Goal: Task Accomplishment & Management: Manage account settings

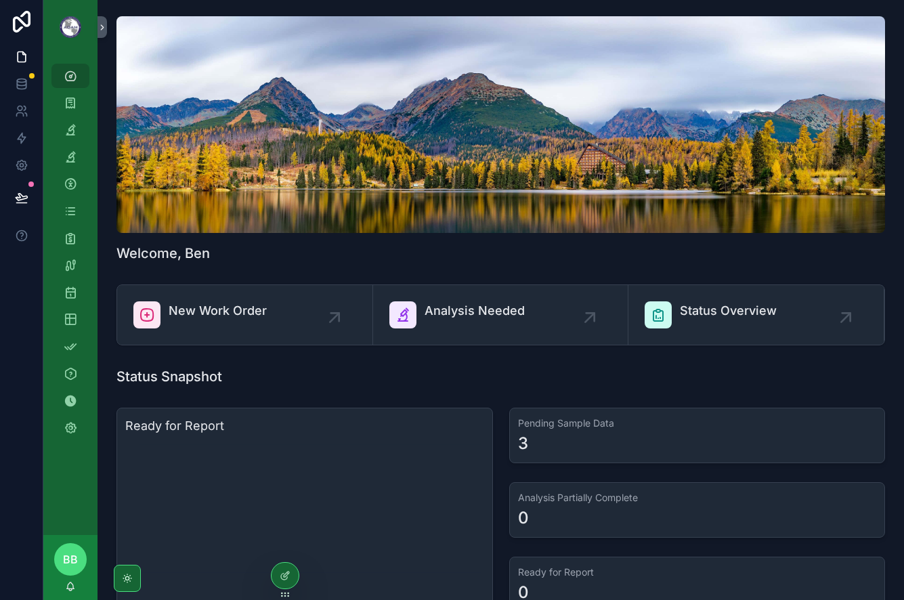
click at [341, 385] on div "Status Snapshot" at bounding box center [500, 376] width 769 height 19
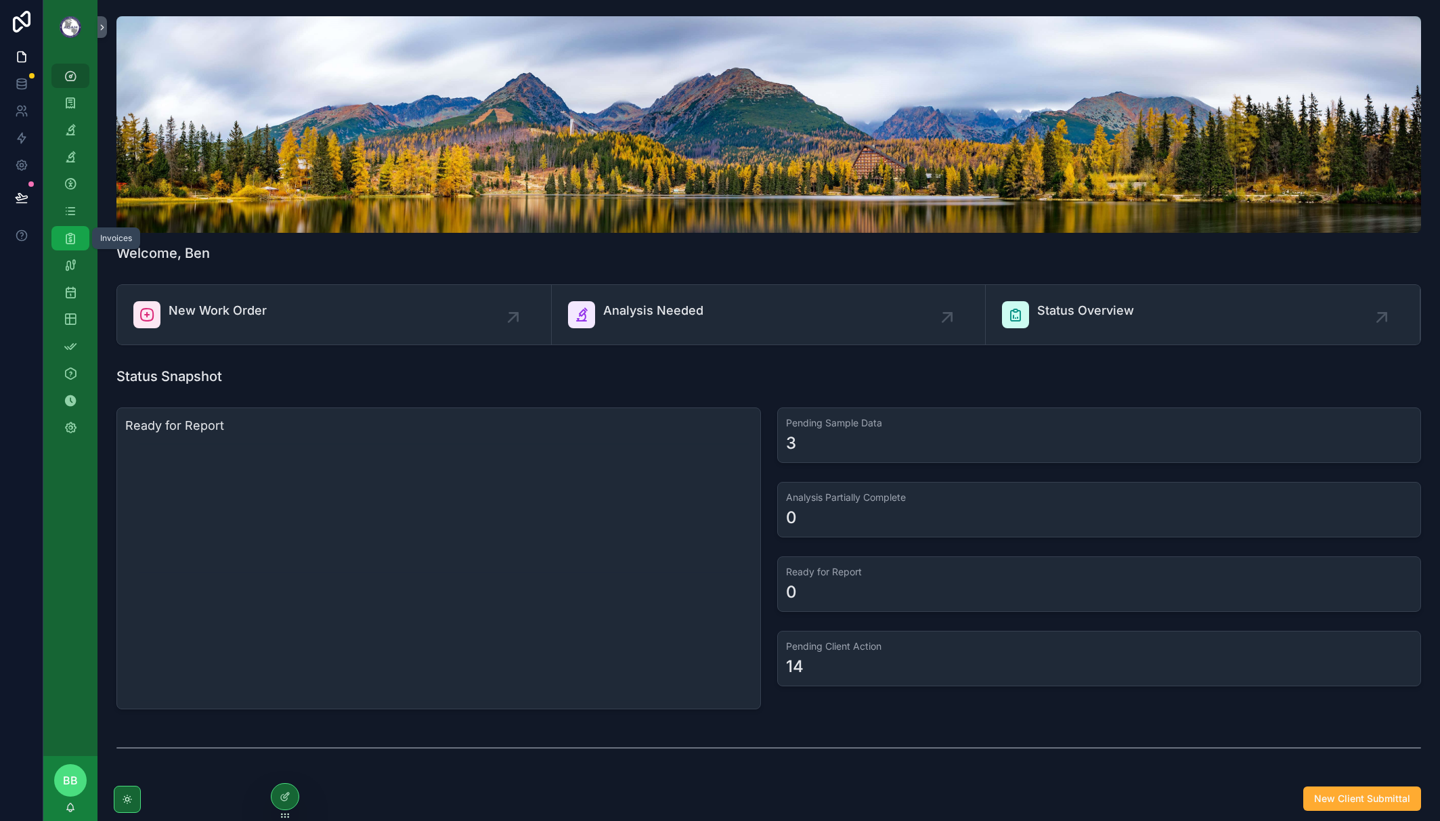
click at [70, 240] on icon "scrollable content" at bounding box center [71, 239] width 14 height 14
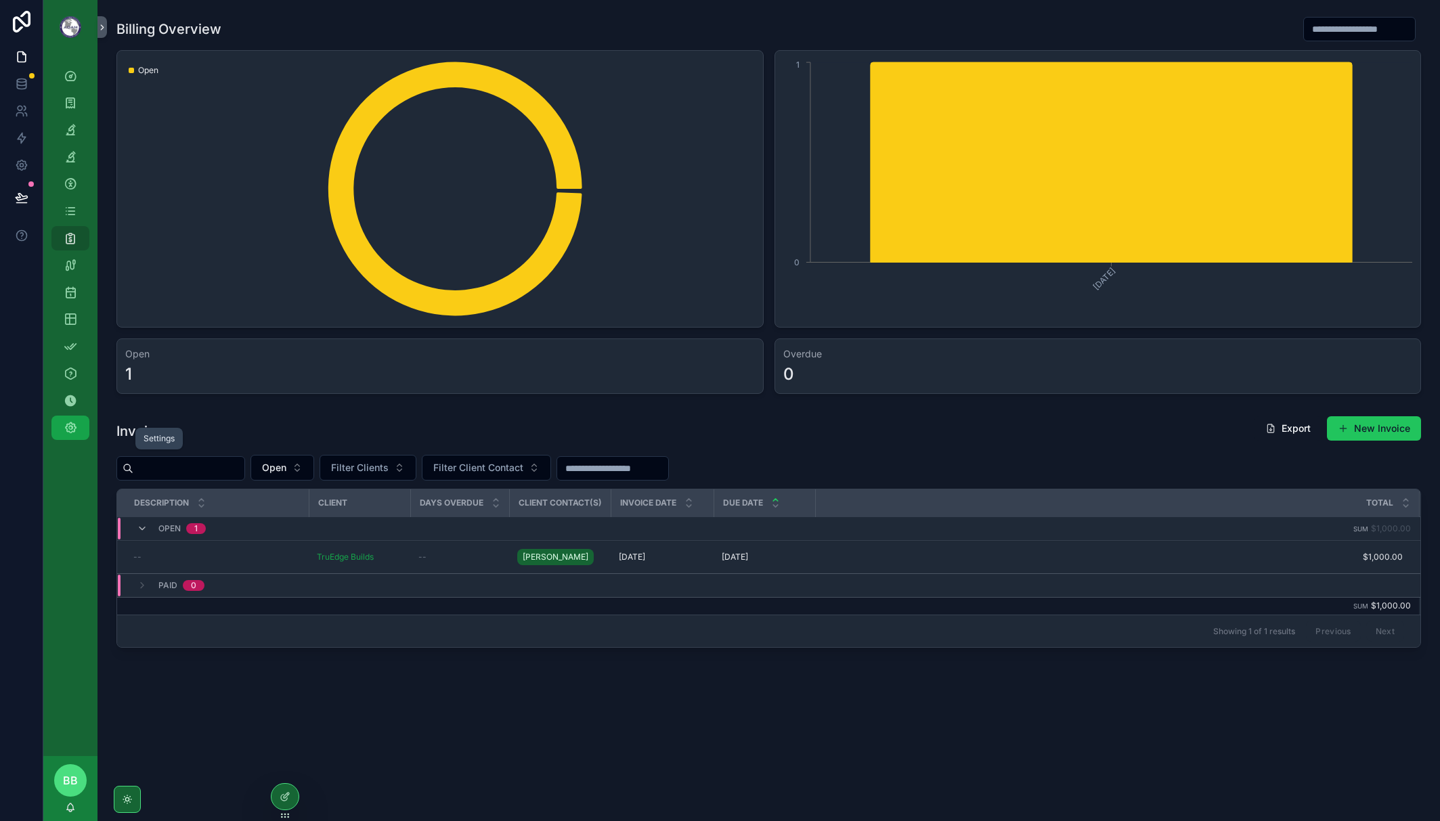
click at [73, 427] on icon "scrollable content" at bounding box center [71, 428] width 14 height 14
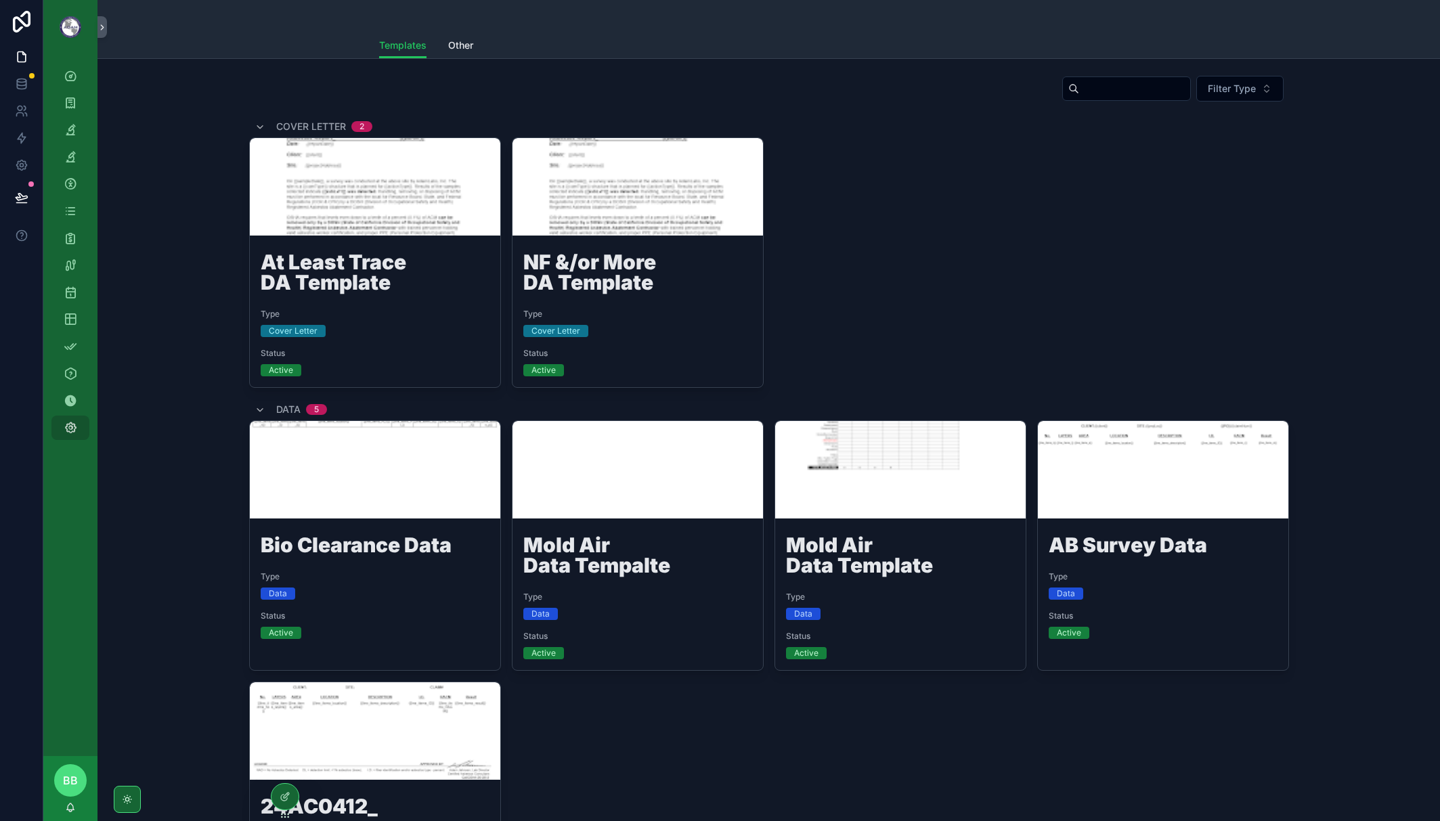
click at [903, 279] on div "At Least Trace DA Template Type Cover Letter Status Active NF &/or More DA Temp…" at bounding box center [769, 262] width 1040 height 251
click at [280, 599] on icon at bounding box center [285, 797] width 11 height 11
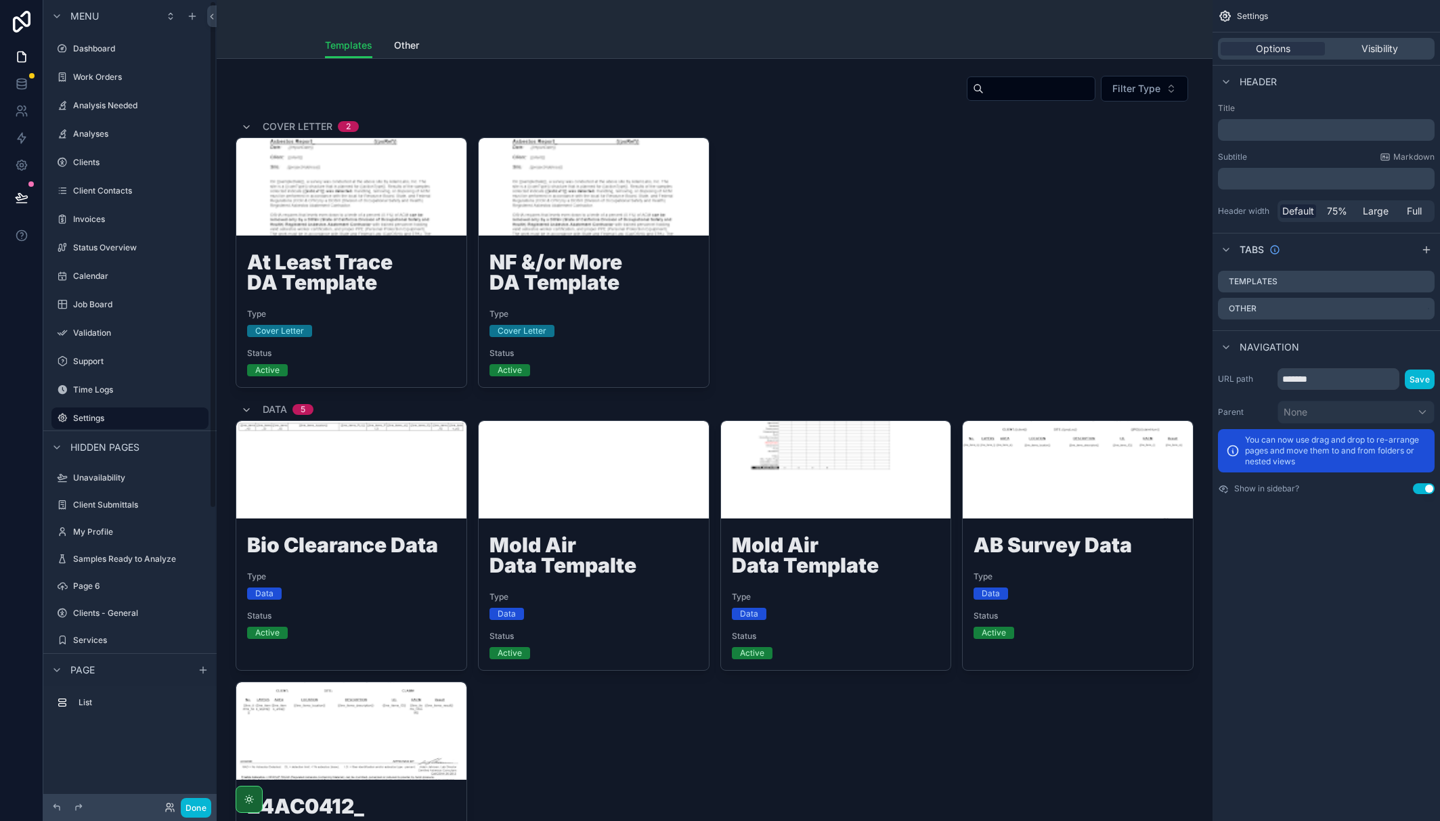
scroll to position [1, 0]
click at [529, 43] on div "Templates Other" at bounding box center [715, 46] width 780 height 26
click at [903, 251] on icon "scrollable content" at bounding box center [1426, 249] width 11 height 11
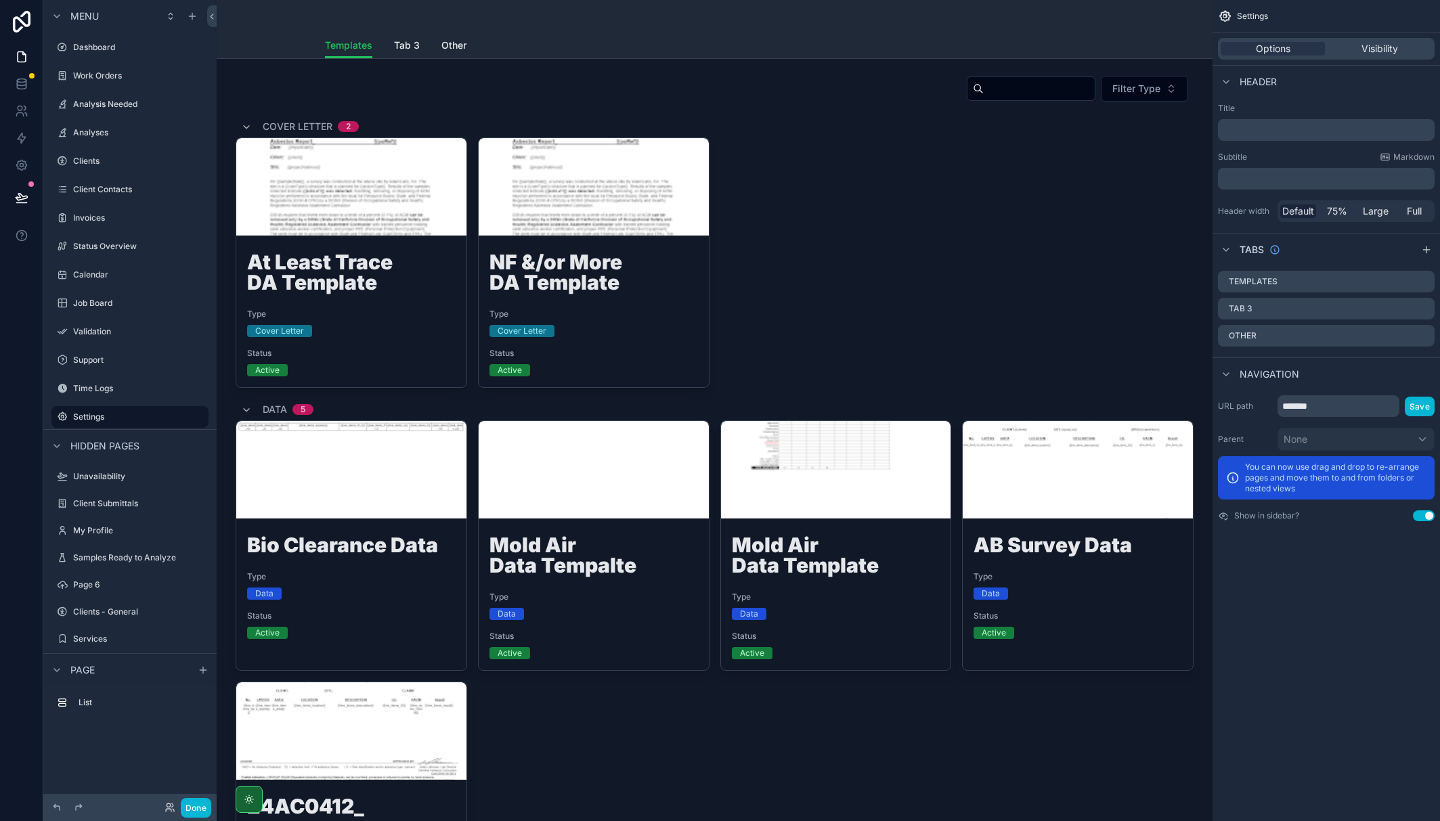
click at [0, 0] on icon "scrollable content" at bounding box center [0, 0] width 0 height 0
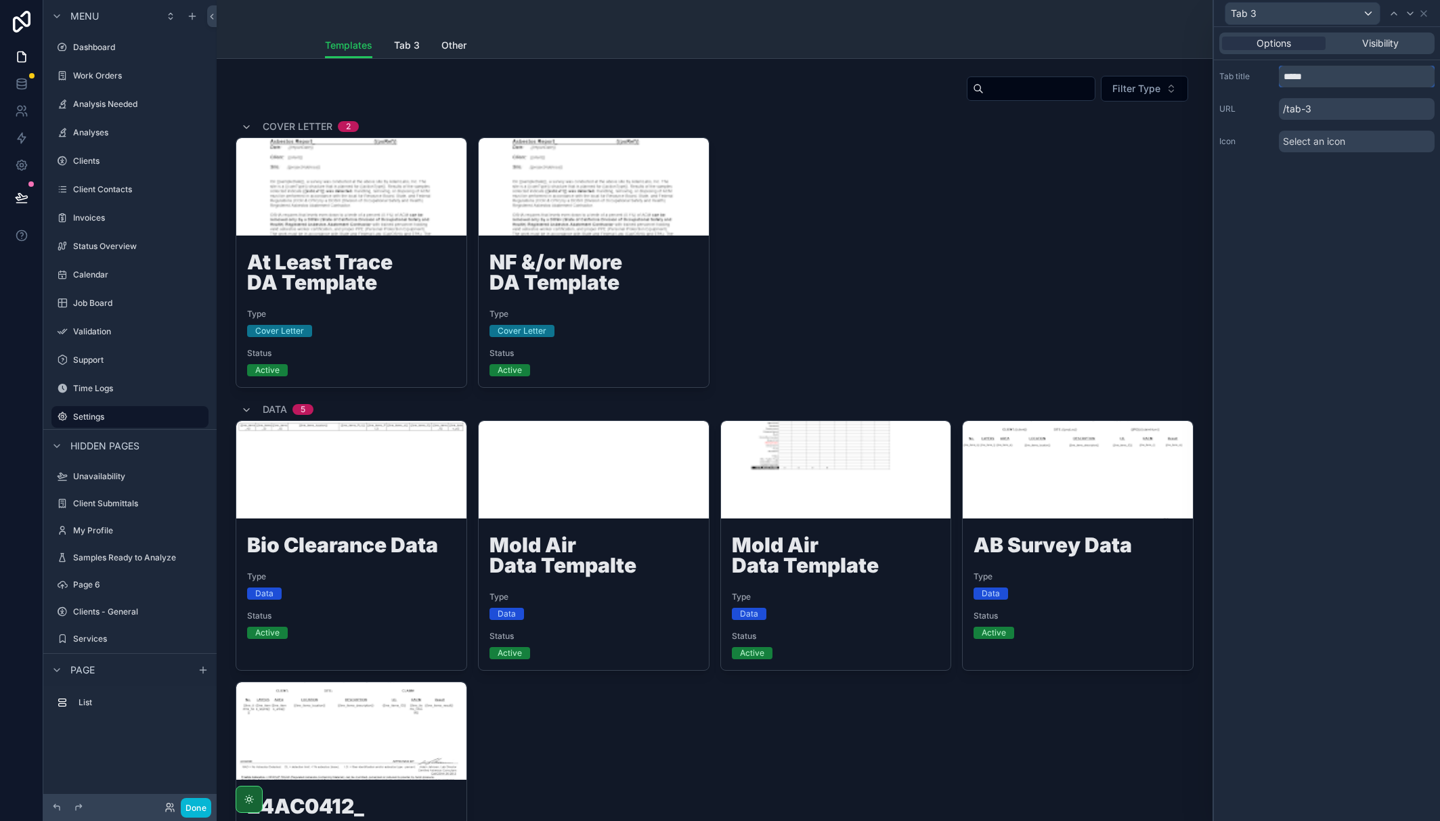
click at [903, 69] on input "*****" at bounding box center [1357, 77] width 156 height 22
type input "********"
click at [402, 43] on span "Invoices" at bounding box center [413, 46] width 38 height 14
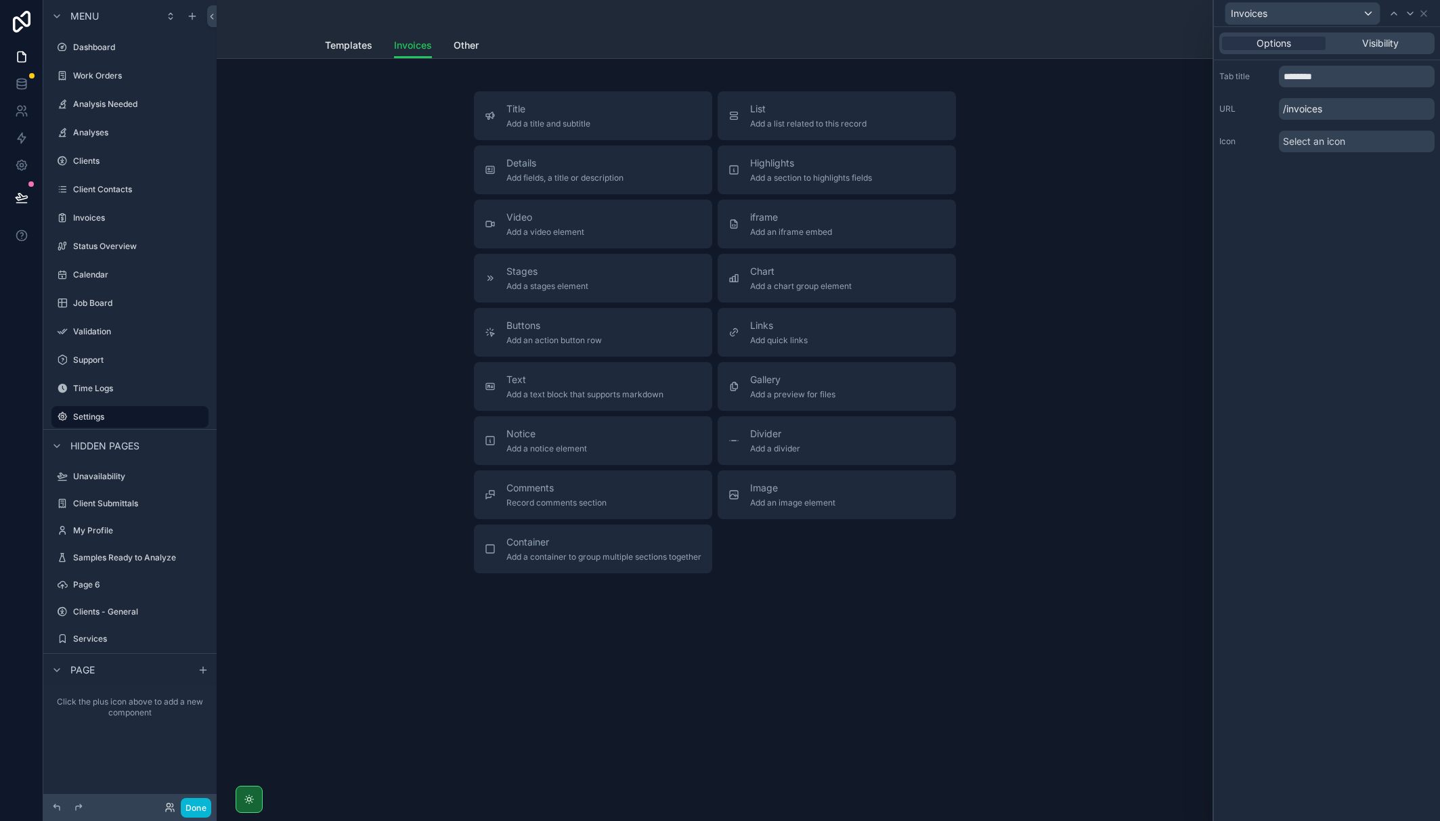
click at [794, 107] on span "List" at bounding box center [808, 109] width 116 height 14
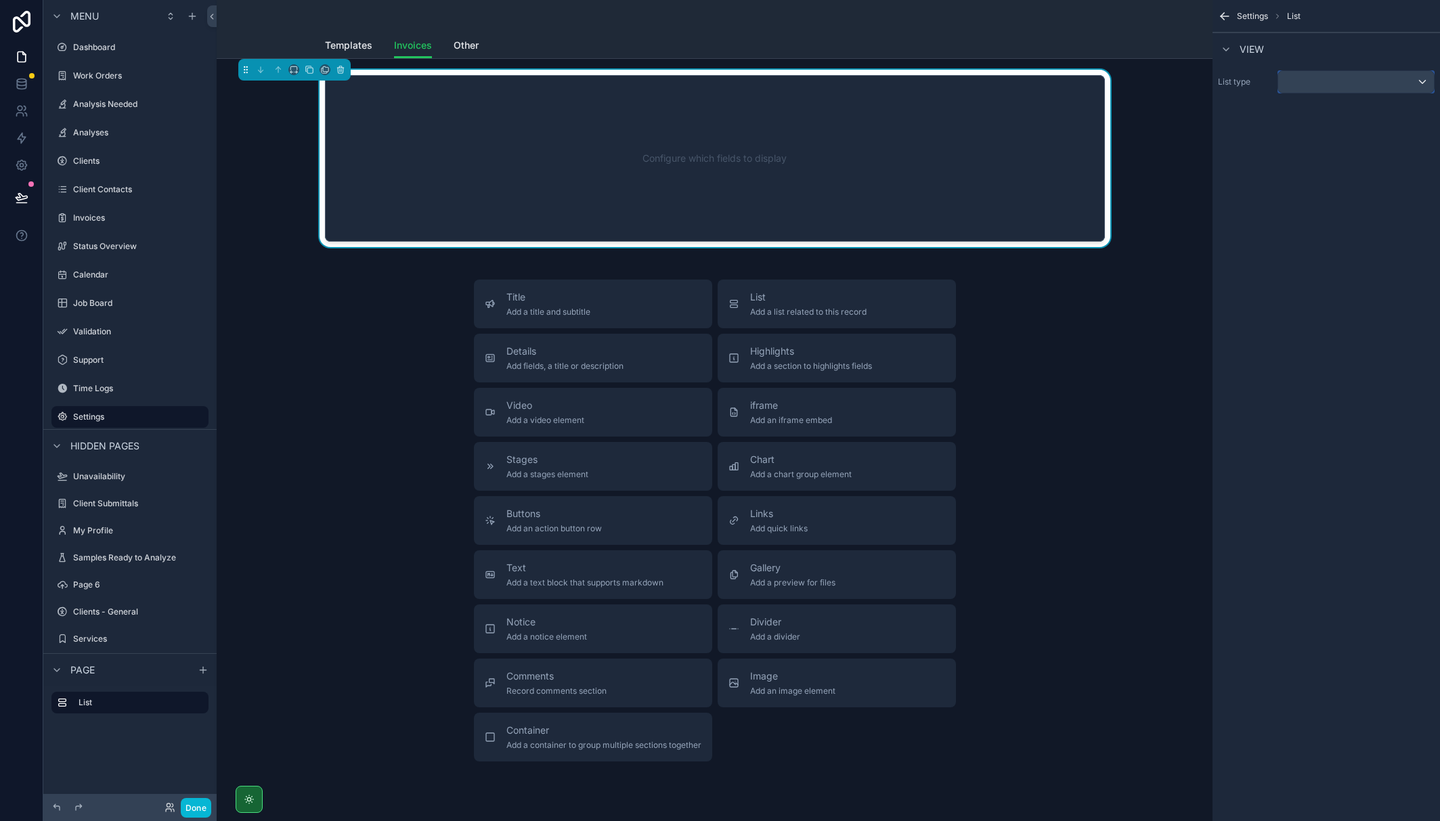
click at [903, 87] on div "scrollable content" at bounding box center [1356, 82] width 156 height 22
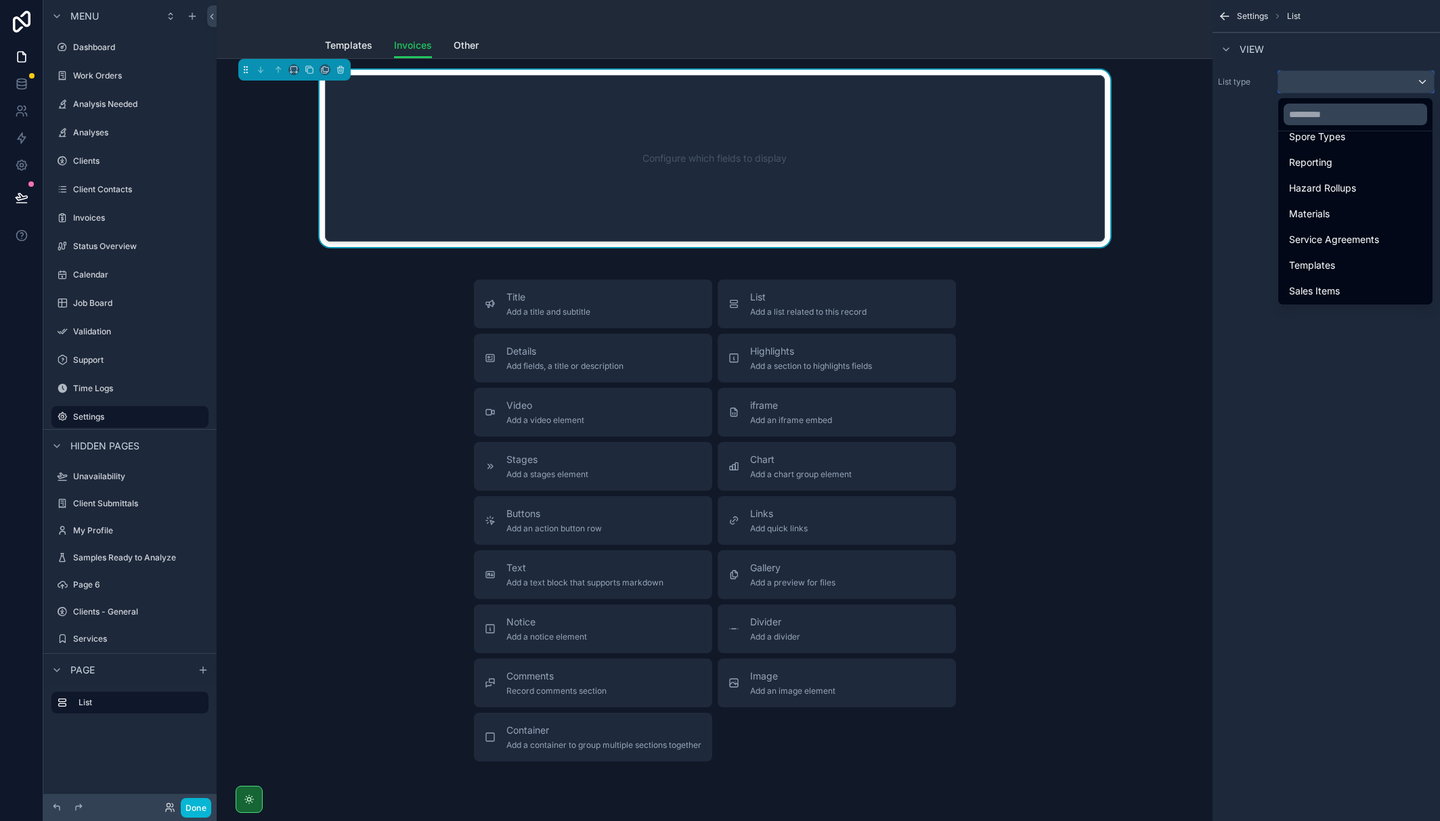
scroll to position [497, 0]
click at [903, 291] on span "Sales Items" at bounding box center [1314, 290] width 51 height 16
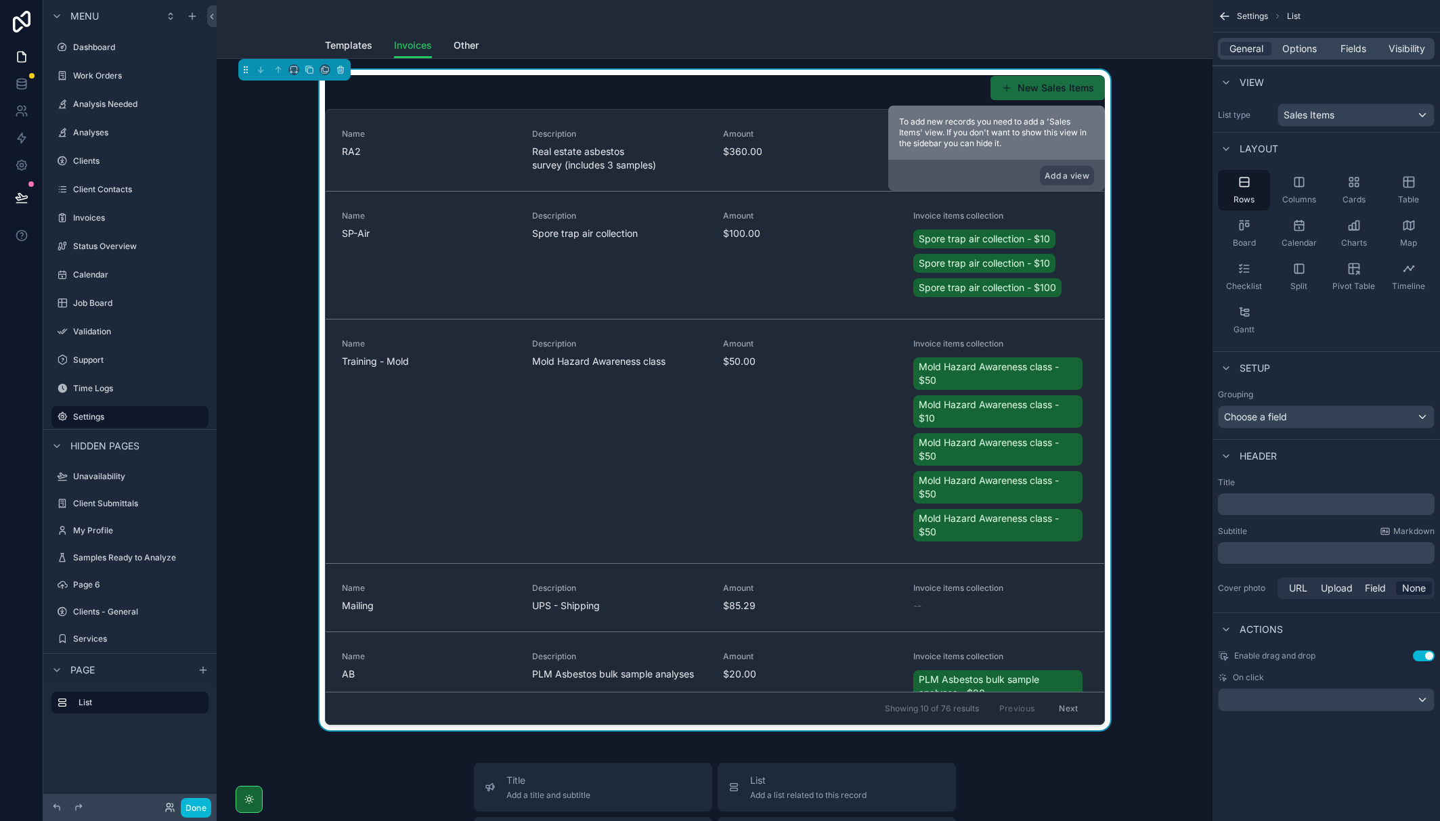
click at [903, 186] on icon "scrollable content" at bounding box center [1408, 182] width 0 height 10
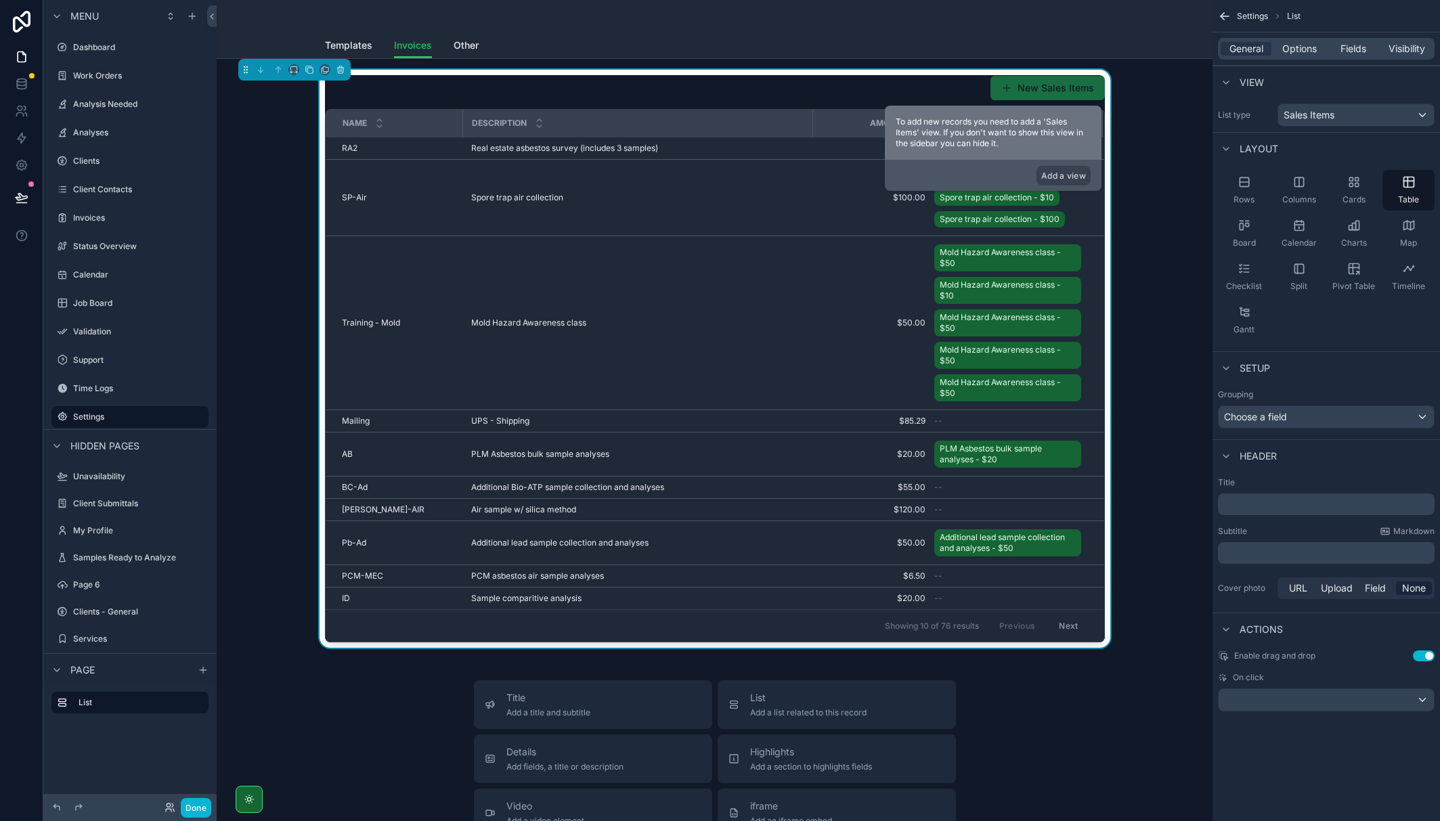
click at [903, 36] on div "General Options Fields Visibility" at bounding box center [1327, 49] width 228 height 33
click at [903, 43] on span "Fields" at bounding box center [1354, 49] width 26 height 14
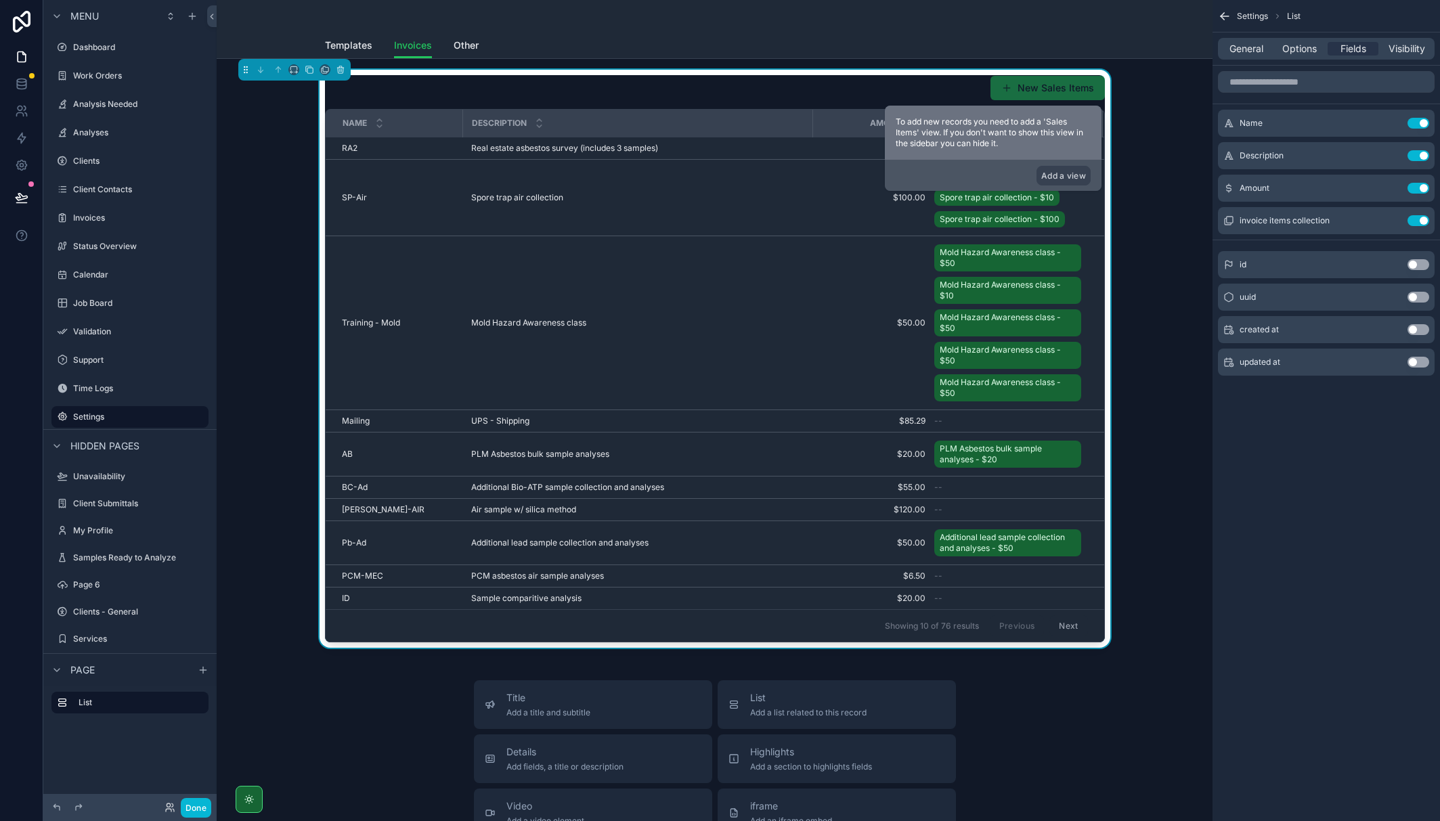
click at [903, 218] on button "Use setting" at bounding box center [1419, 220] width 22 height 11
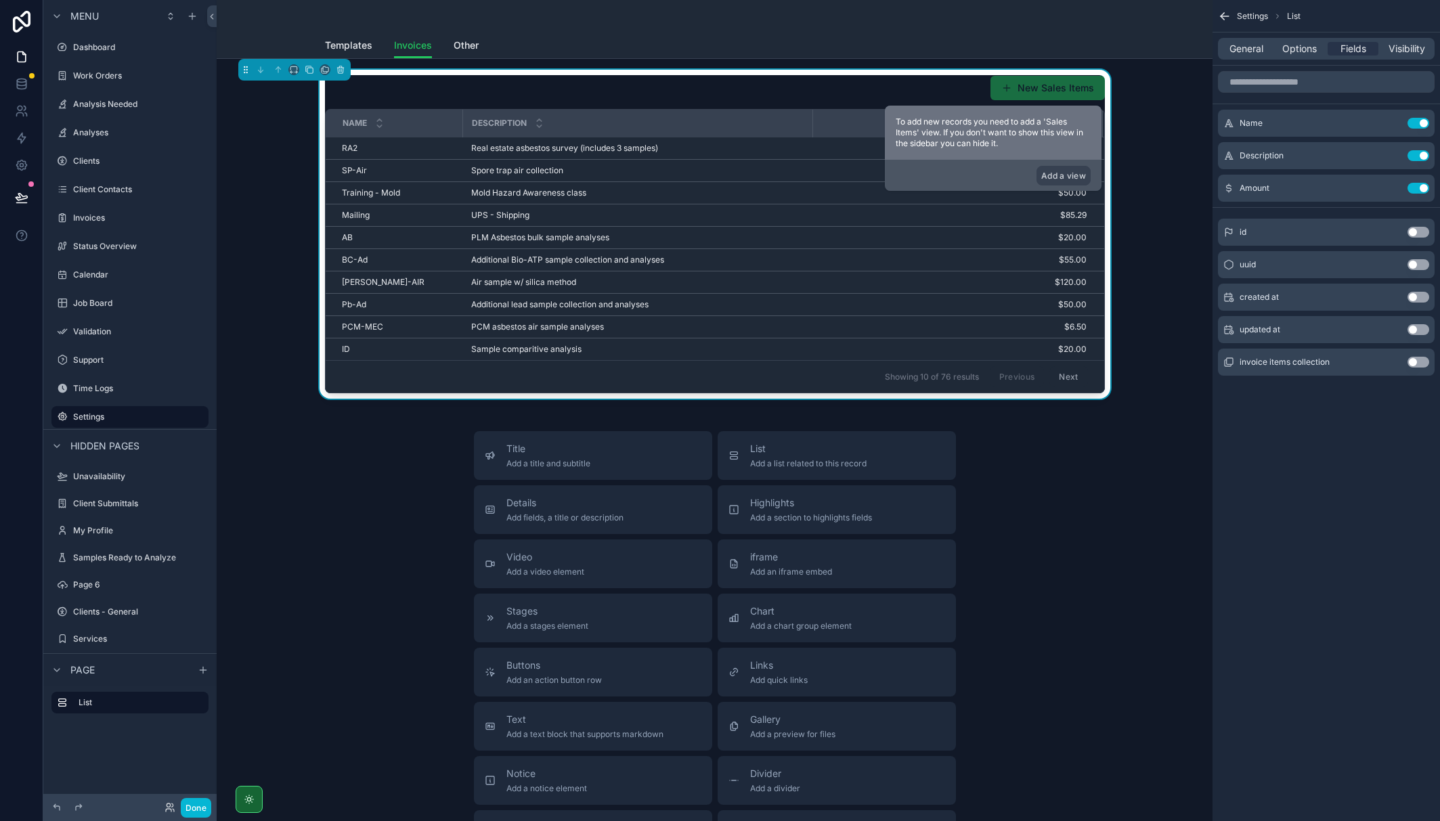
click at [903, 467] on div "Title Add a title and subtitle List Add a list related to this record Details A…" at bounding box center [715, 672] width 974 height 482
click at [494, 85] on div "New Sales Items" at bounding box center [715, 88] width 780 height 26
click at [903, 43] on span "Options" at bounding box center [1299, 49] width 35 height 14
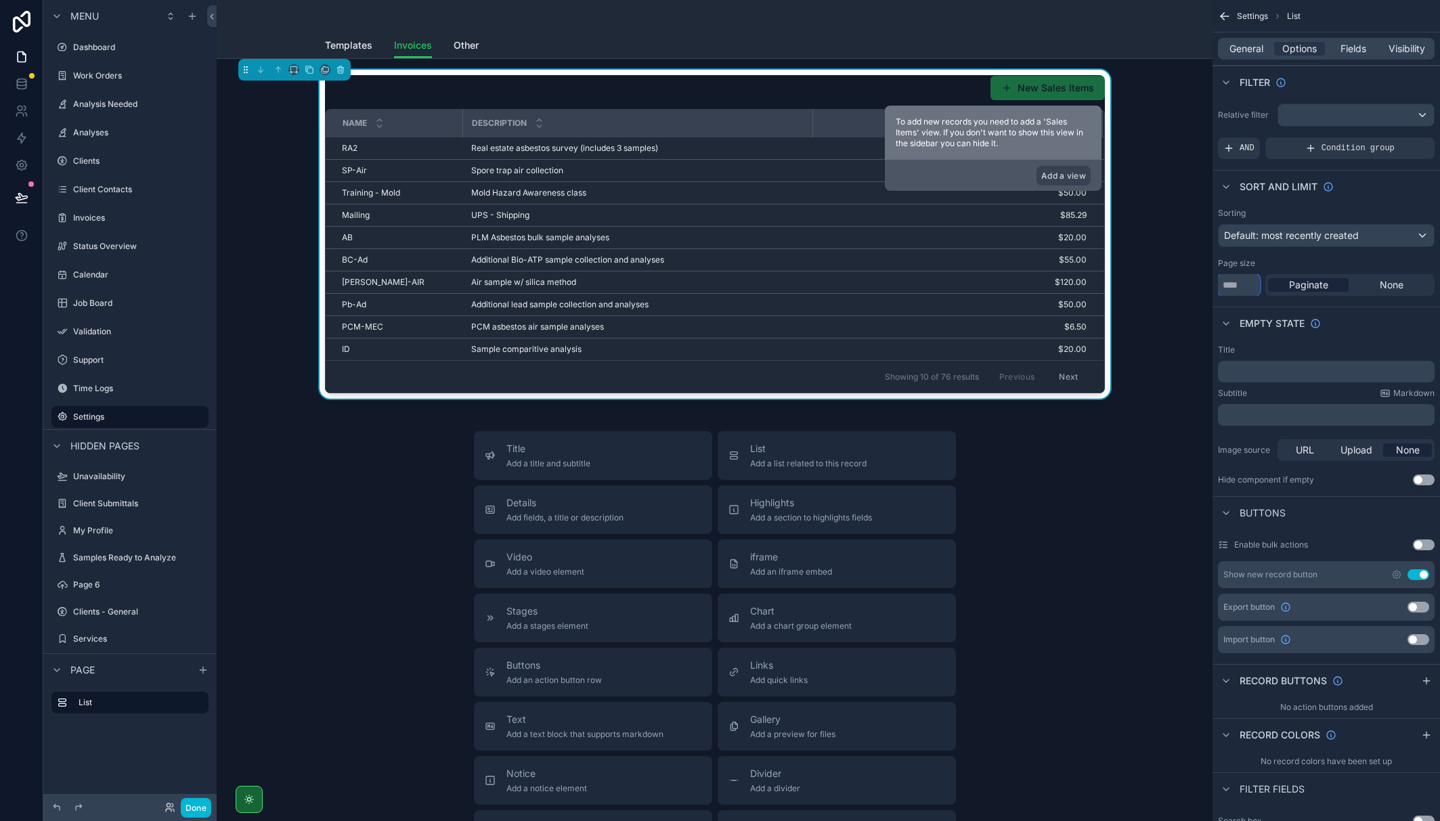
click at [903, 276] on input "**" at bounding box center [1239, 285] width 42 height 22
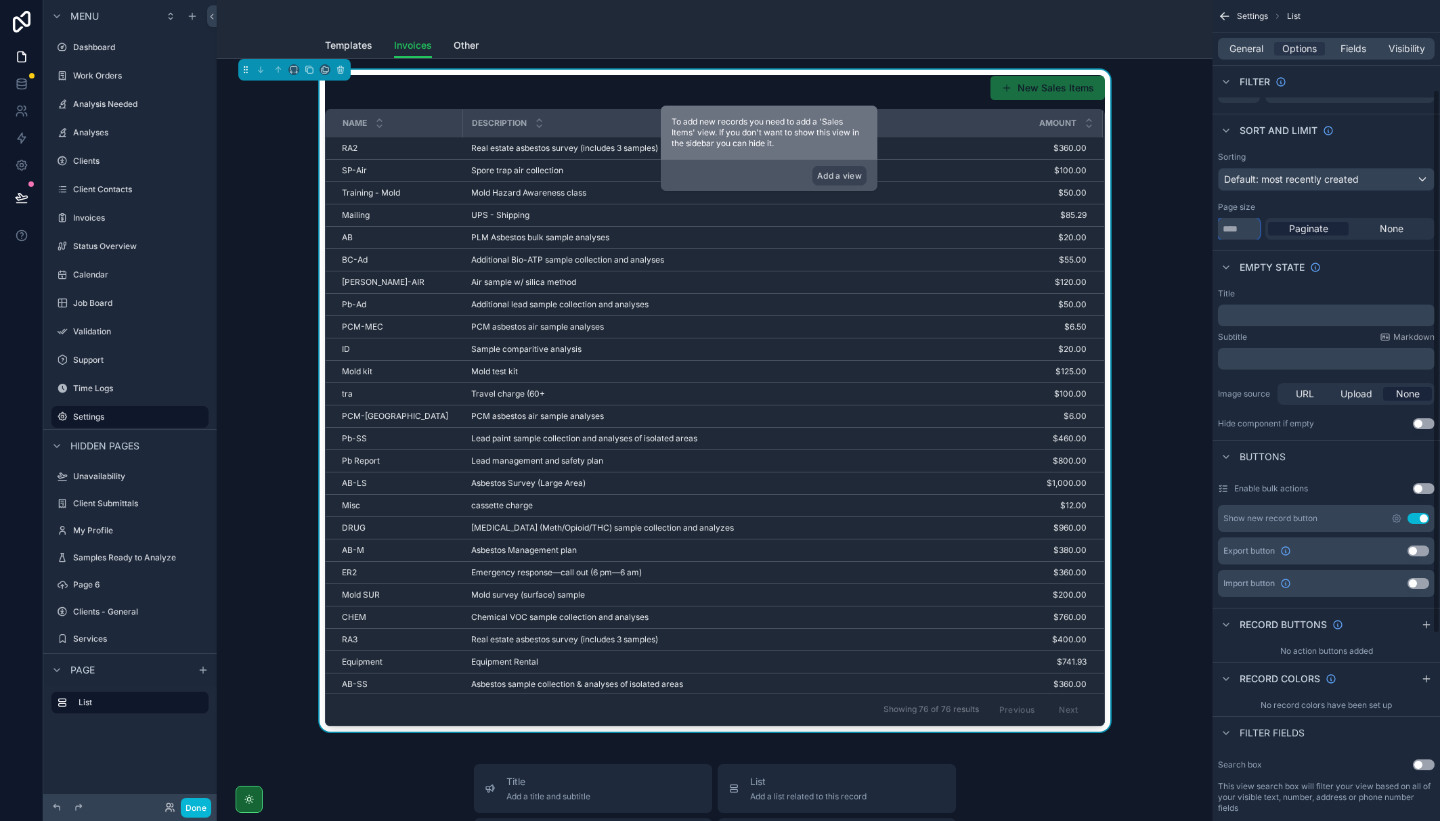
scroll to position [0, 0]
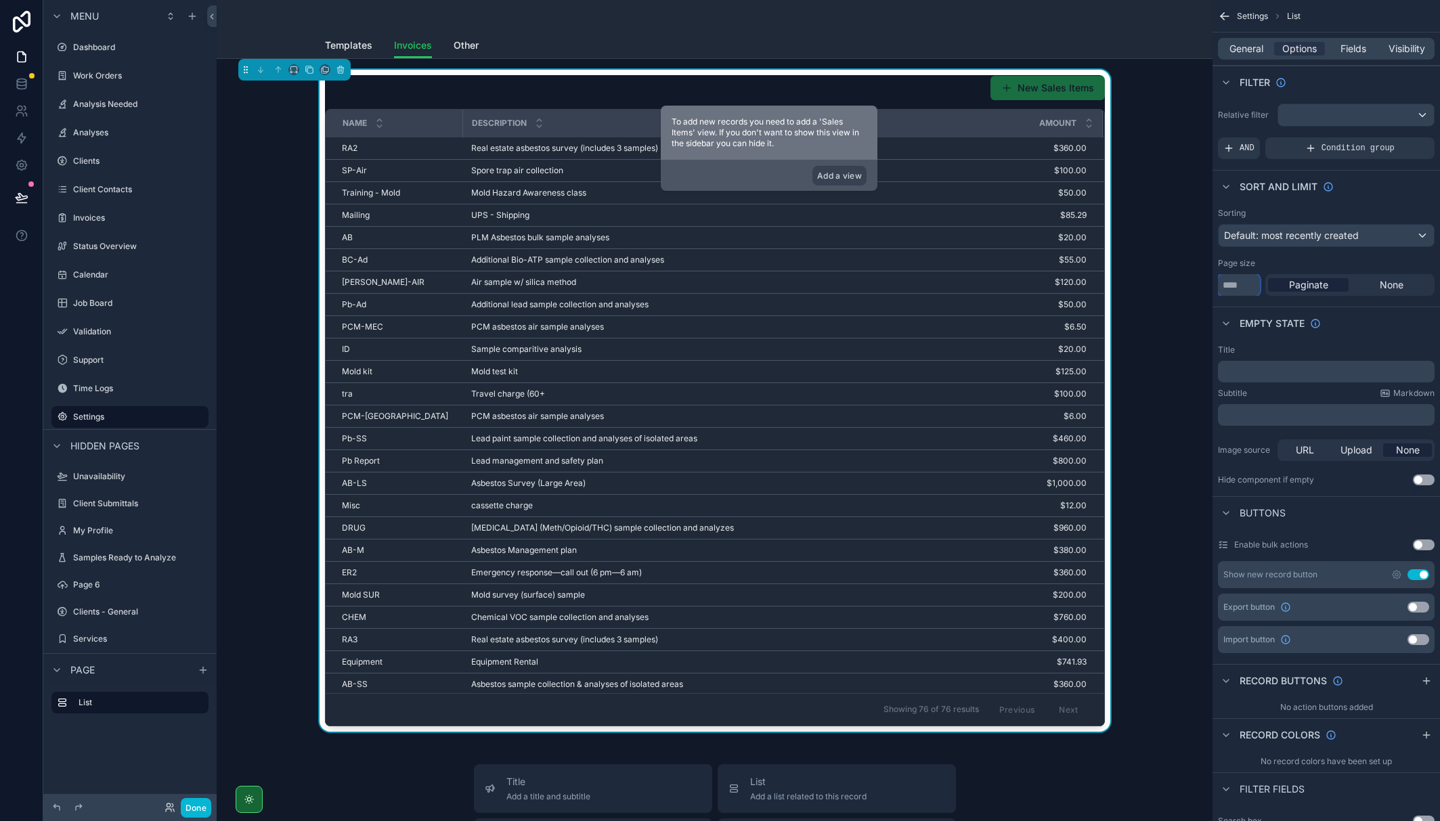
type input "***"
click at [888, 96] on div "New Sales Items" at bounding box center [715, 88] width 780 height 26
click at [903, 258] on div "New Sales Items Name Description Amount RA2 RA2 Real estate asbestos survey (in…" at bounding box center [715, 401] width 974 height 662
click at [846, 179] on button "Add a view" at bounding box center [840, 176] width 54 height 20
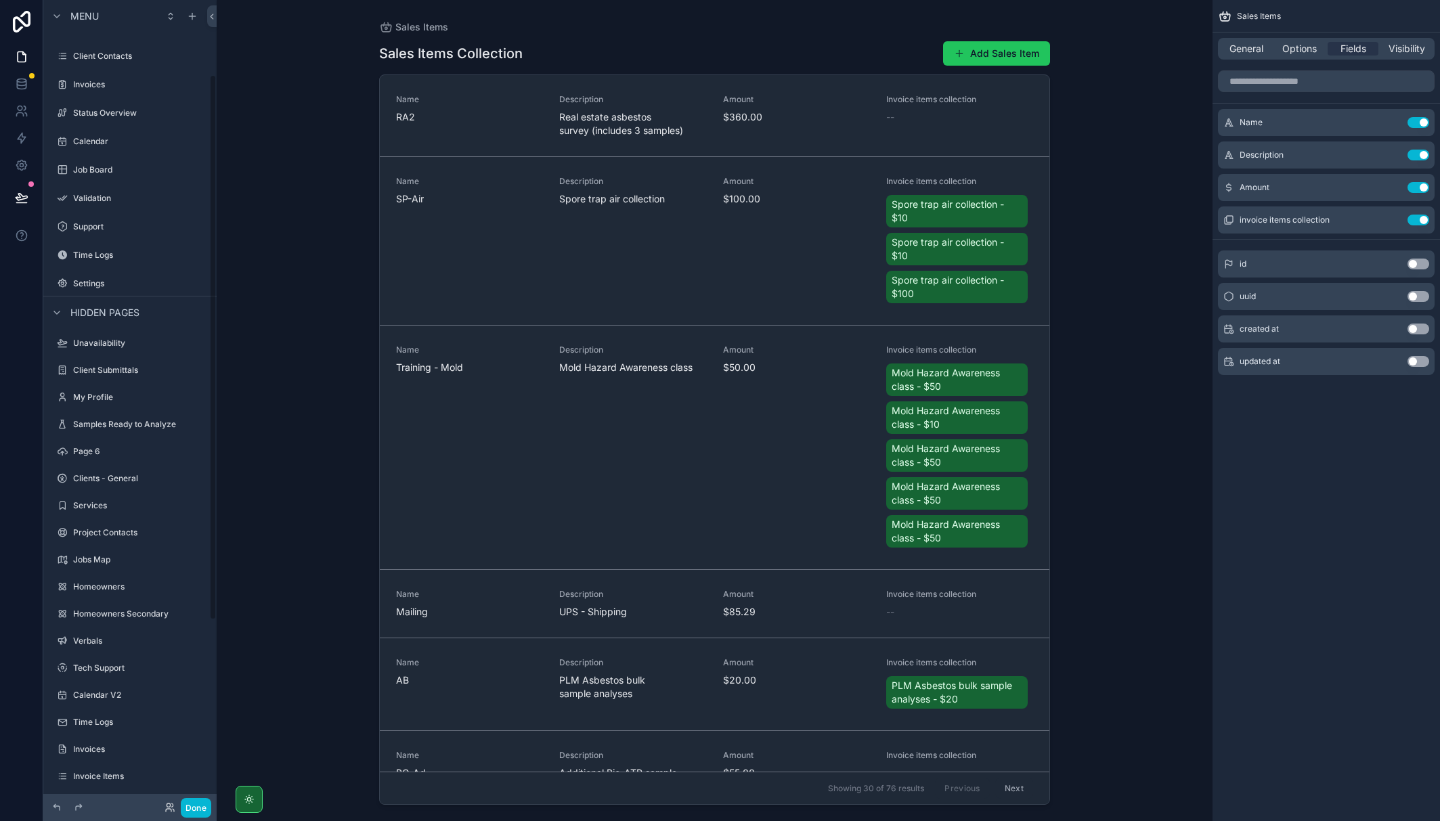
scroll to position [110, 0]
click at [112, 307] on label "Settings" at bounding box center [139, 308] width 133 height 11
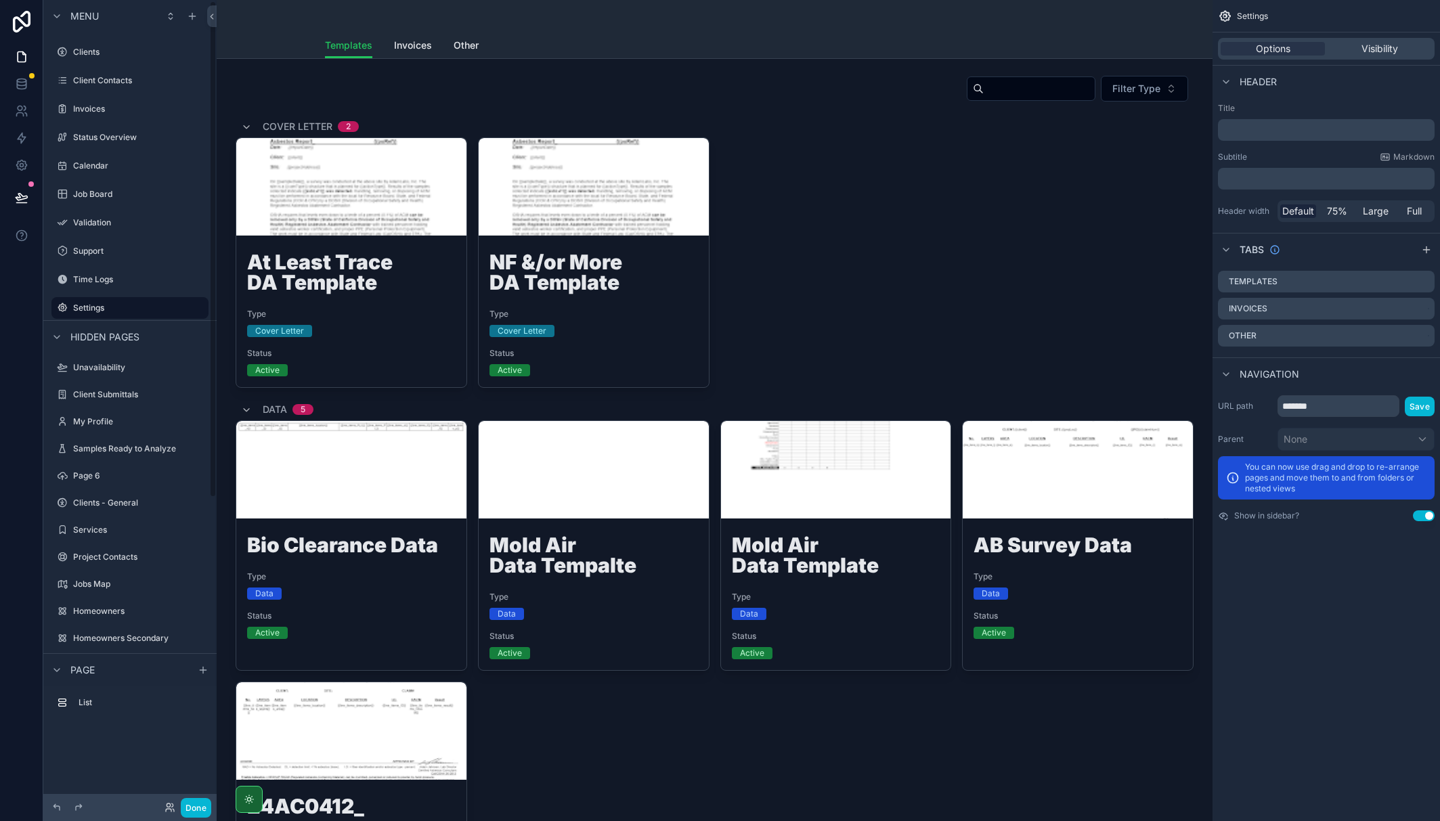
scroll to position [1, 0]
click at [416, 49] on span "Invoices" at bounding box center [413, 46] width 38 height 14
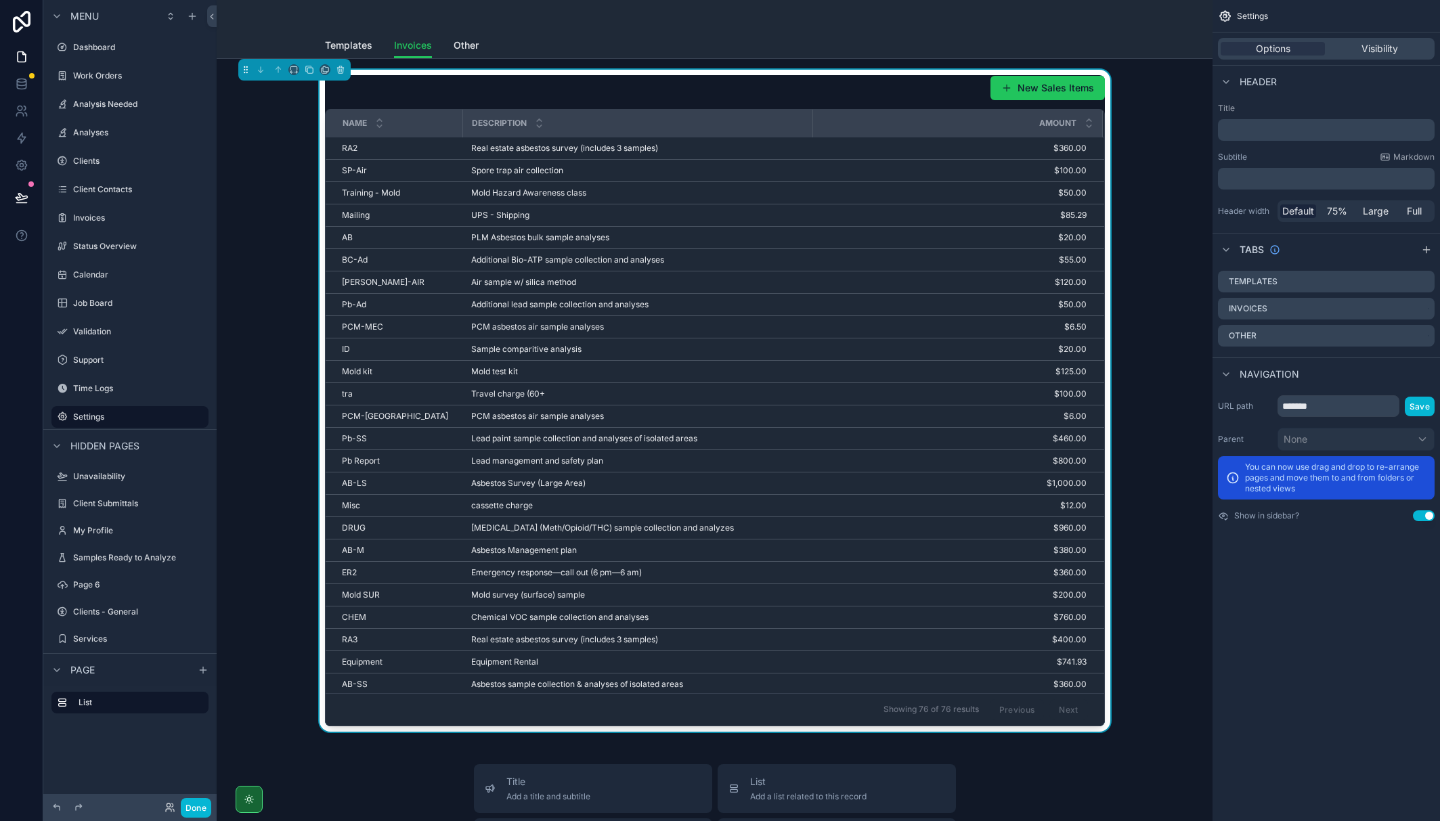
click at [515, 96] on div "New Sales Items" at bounding box center [715, 88] width 780 height 26
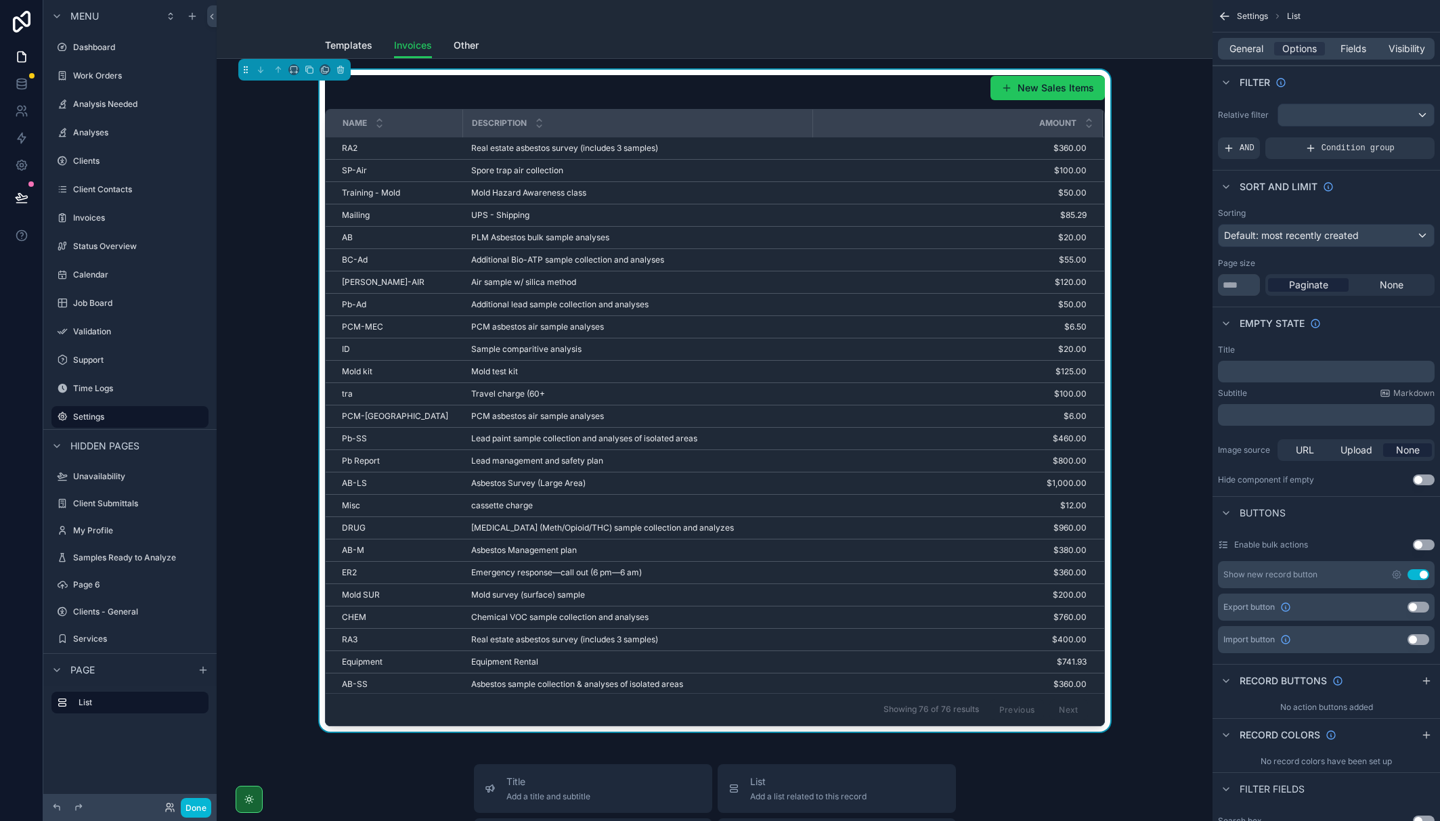
click at [903, 281] on div "None" at bounding box center [1391, 285] width 81 height 14
click at [903, 49] on span "General" at bounding box center [1247, 49] width 34 height 14
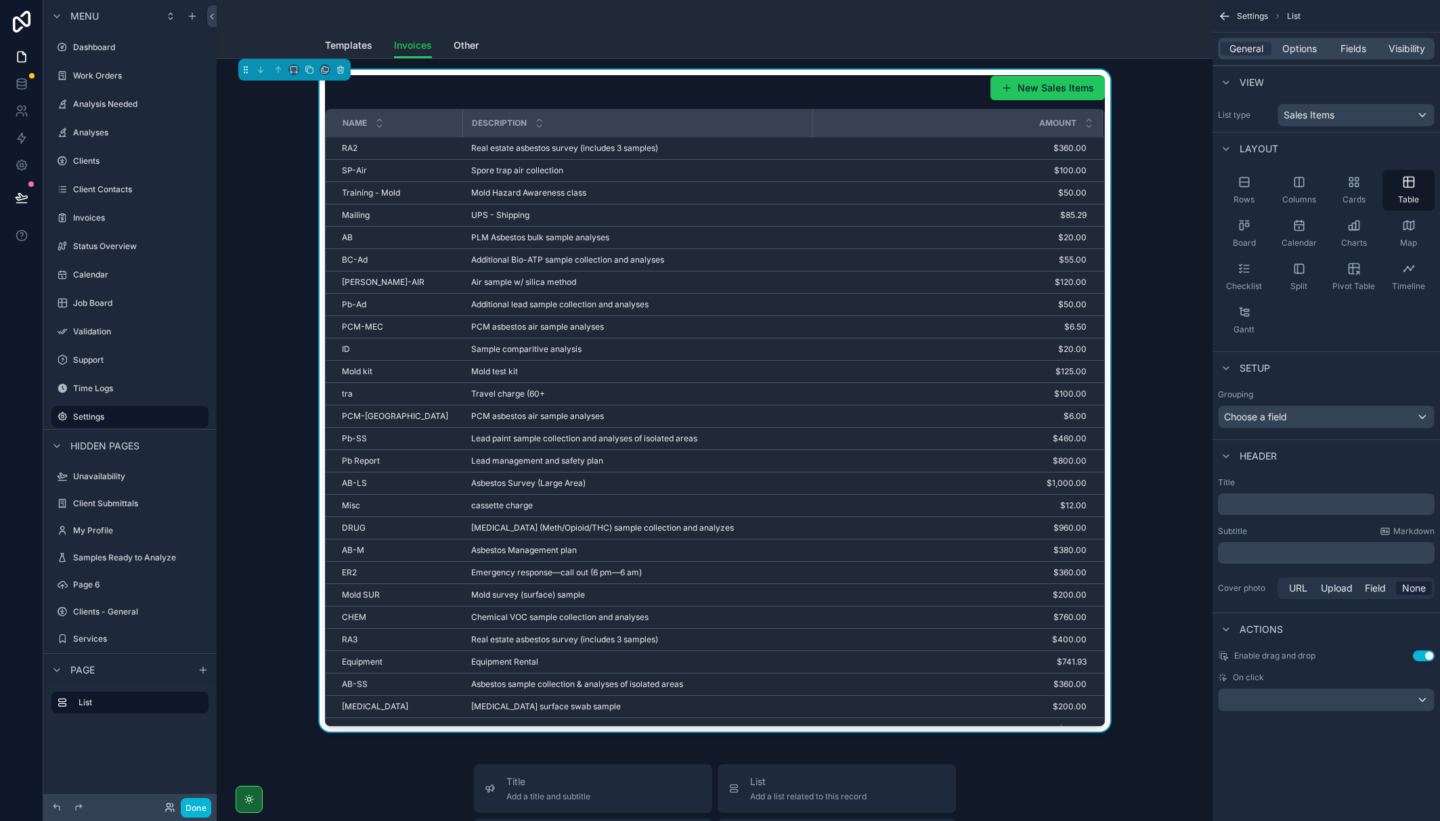
click at [903, 52] on span "Options" at bounding box center [1299, 49] width 35 height 14
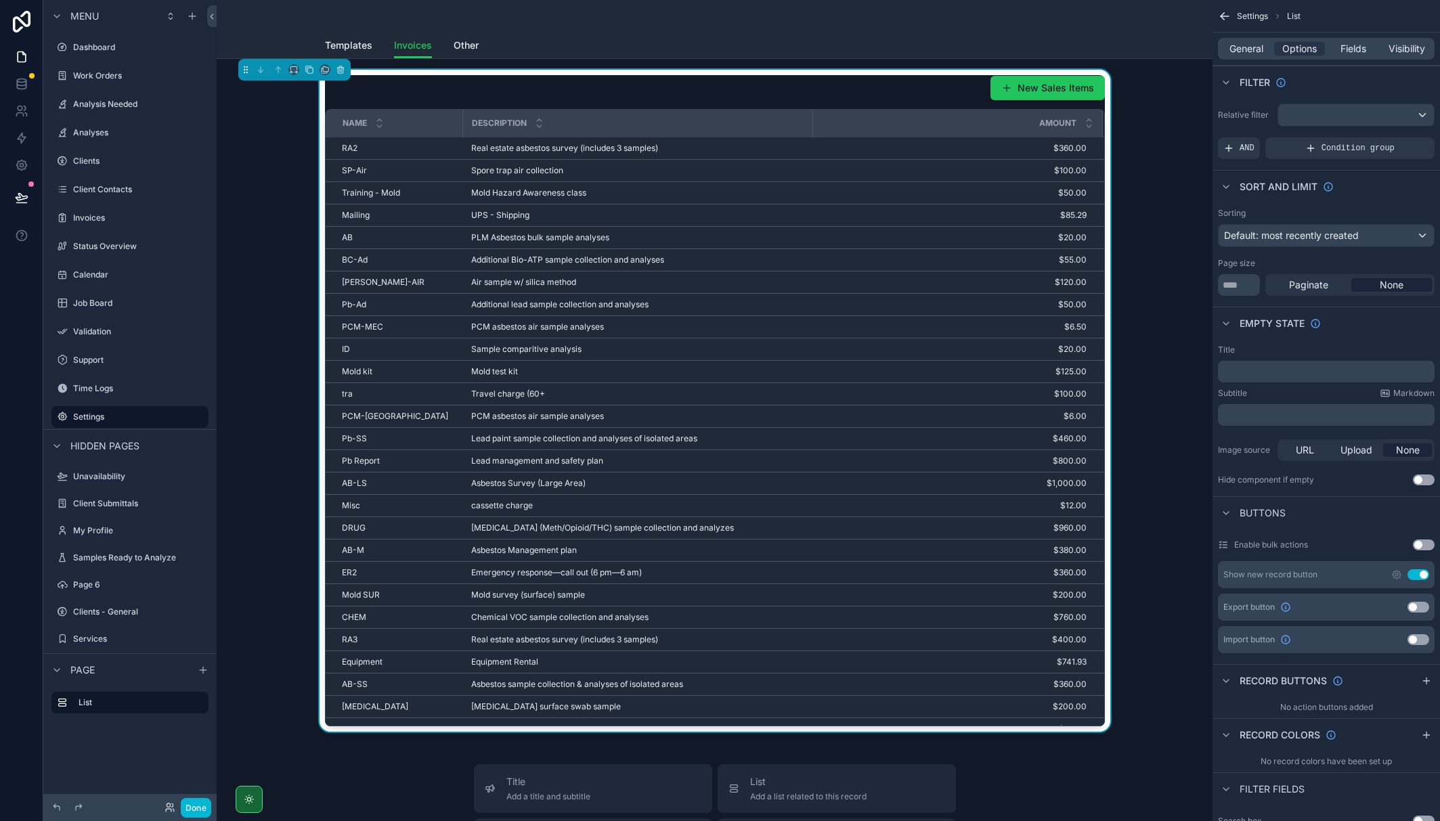
click at [903, 47] on span "Fields" at bounding box center [1354, 49] width 26 height 14
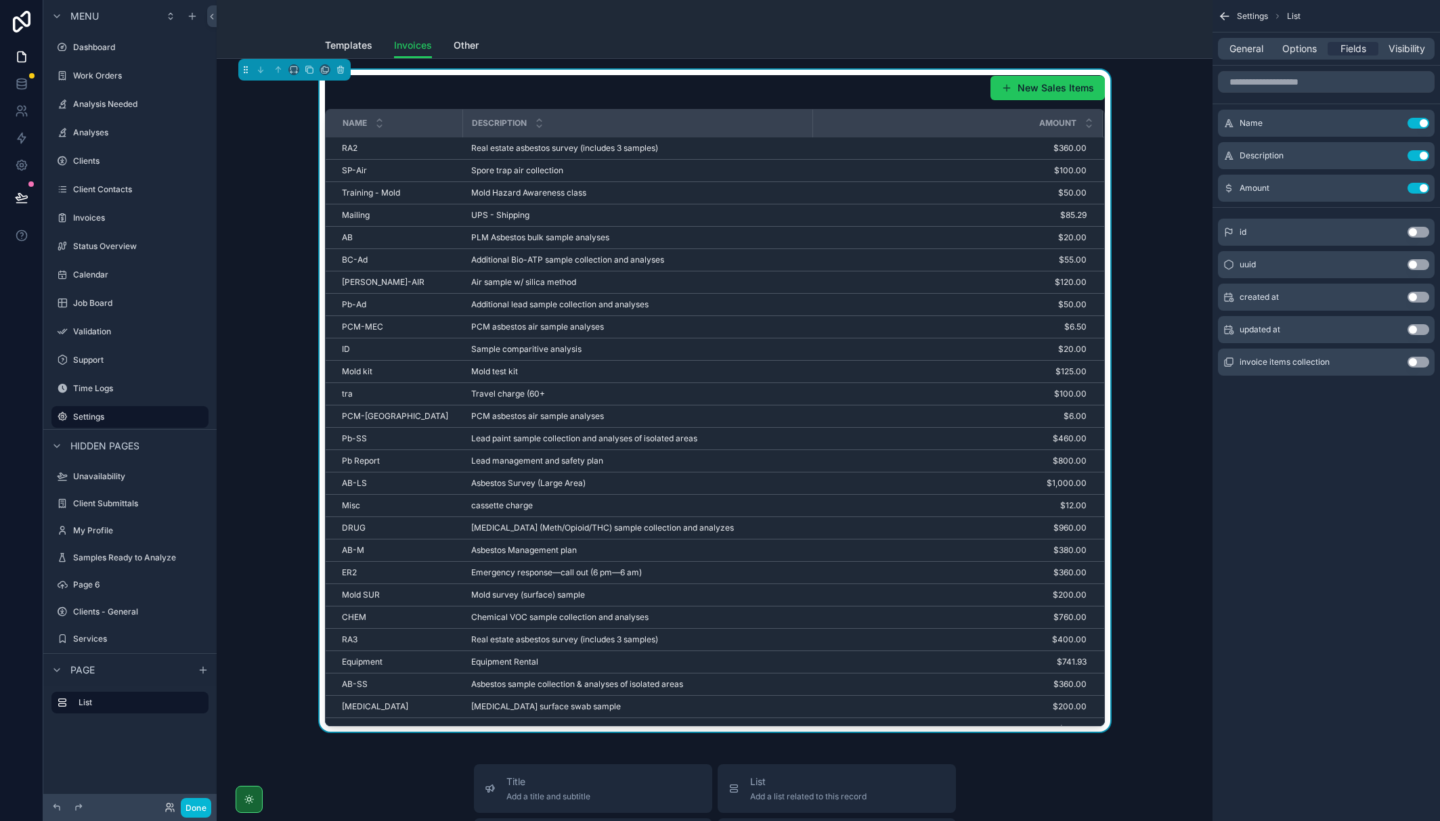
click at [0, 0] on icon "scrollable content" at bounding box center [0, 0] width 0 height 0
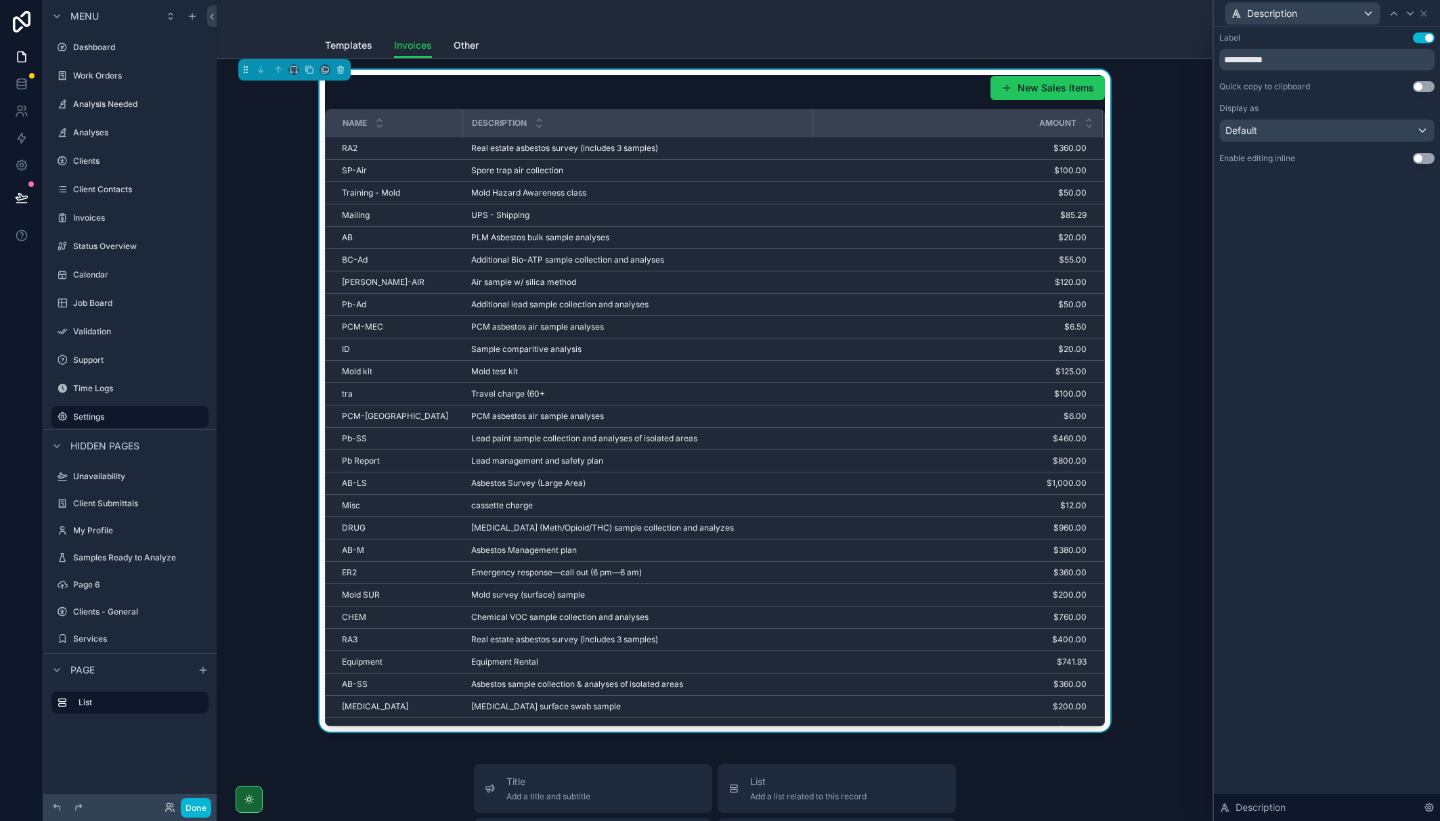
click at [903, 160] on button "Use setting" at bounding box center [1424, 158] width 22 height 11
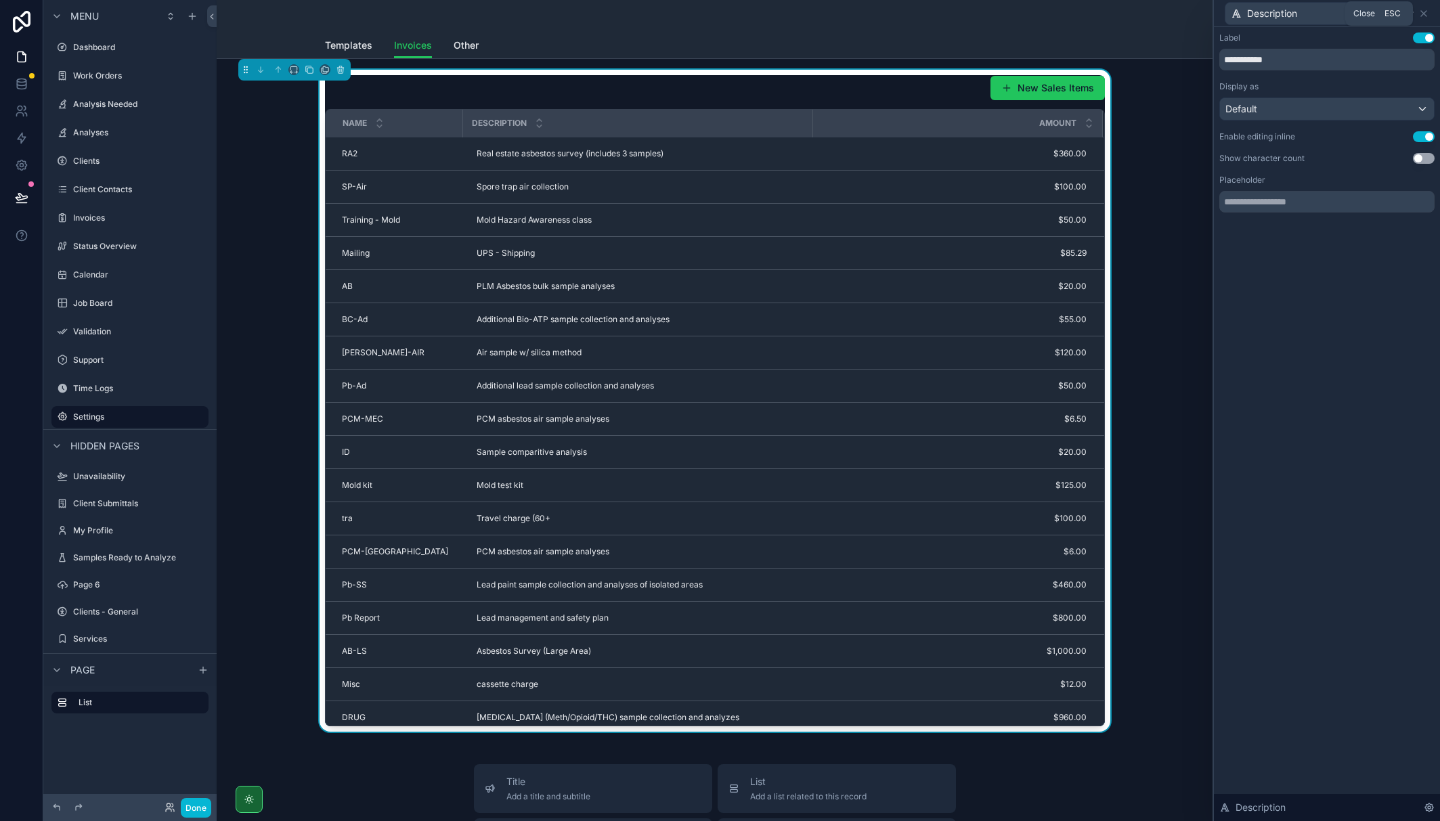
click at [903, 15] on icon at bounding box center [1424, 13] width 11 height 11
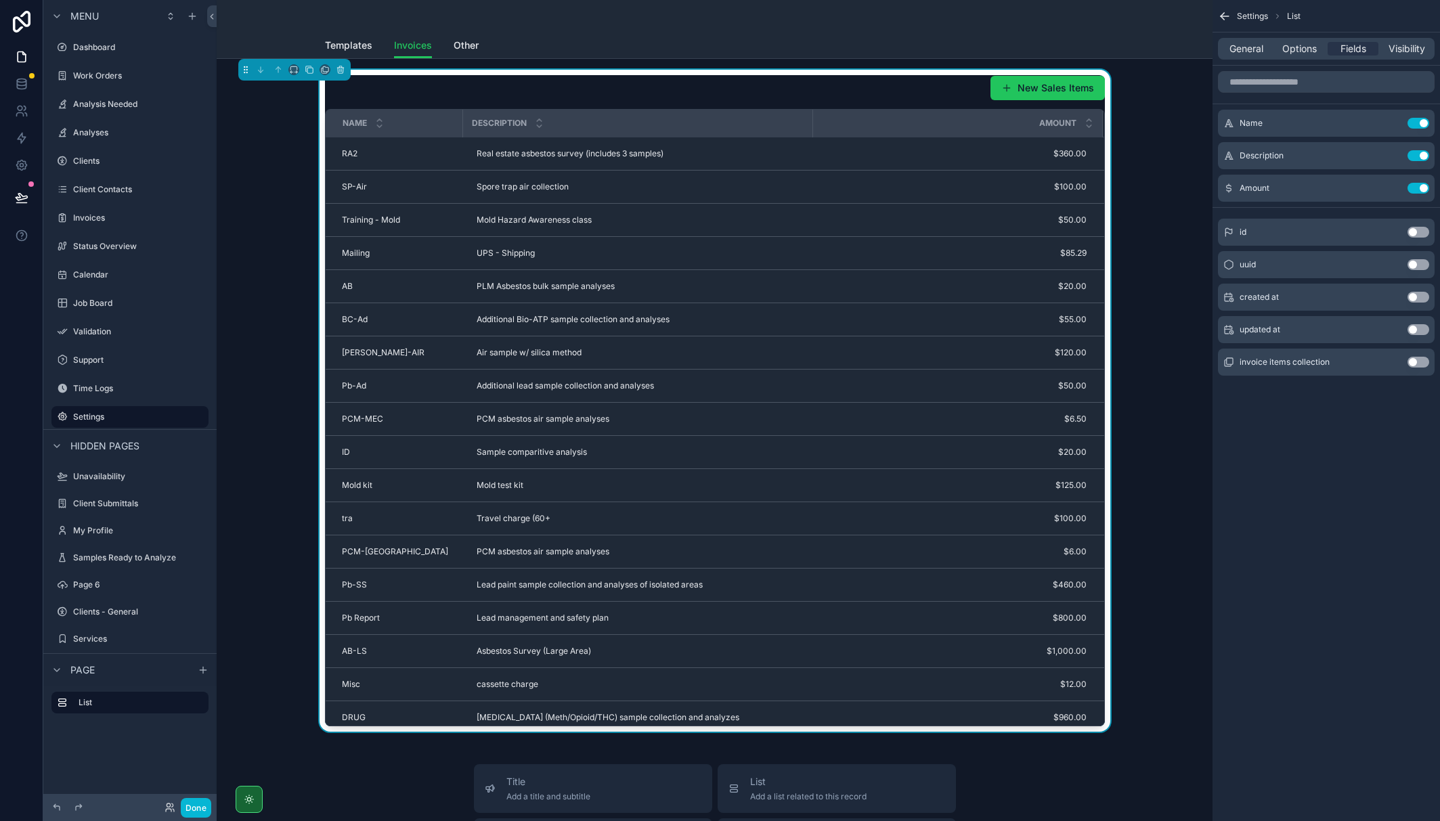
click at [0, 0] on icon "scrollable content" at bounding box center [0, 0] width 0 height 0
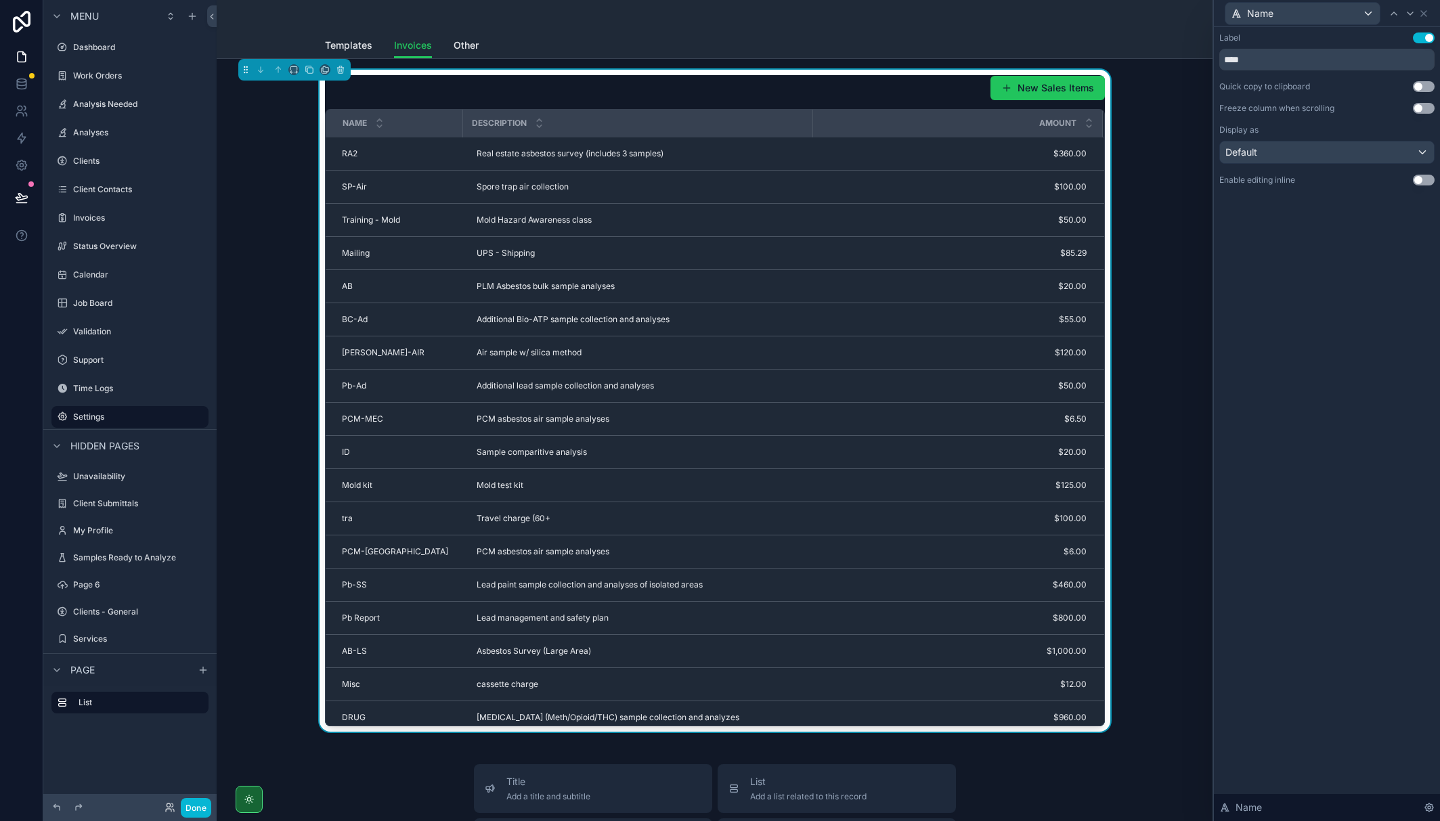
click at [903, 179] on button "Use setting" at bounding box center [1424, 180] width 22 height 11
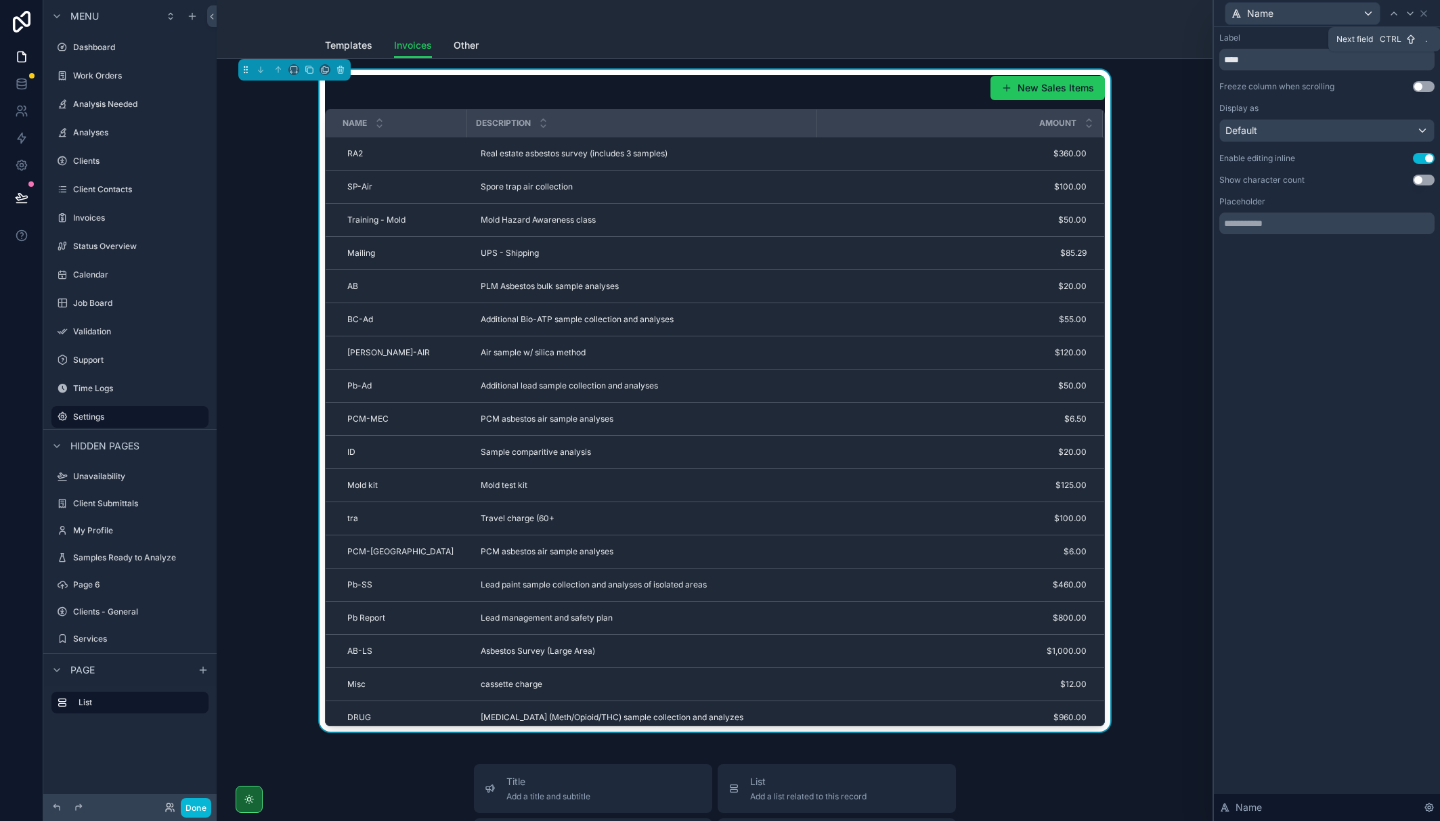
click at [903, 9] on icon at bounding box center [1410, 13] width 11 height 11
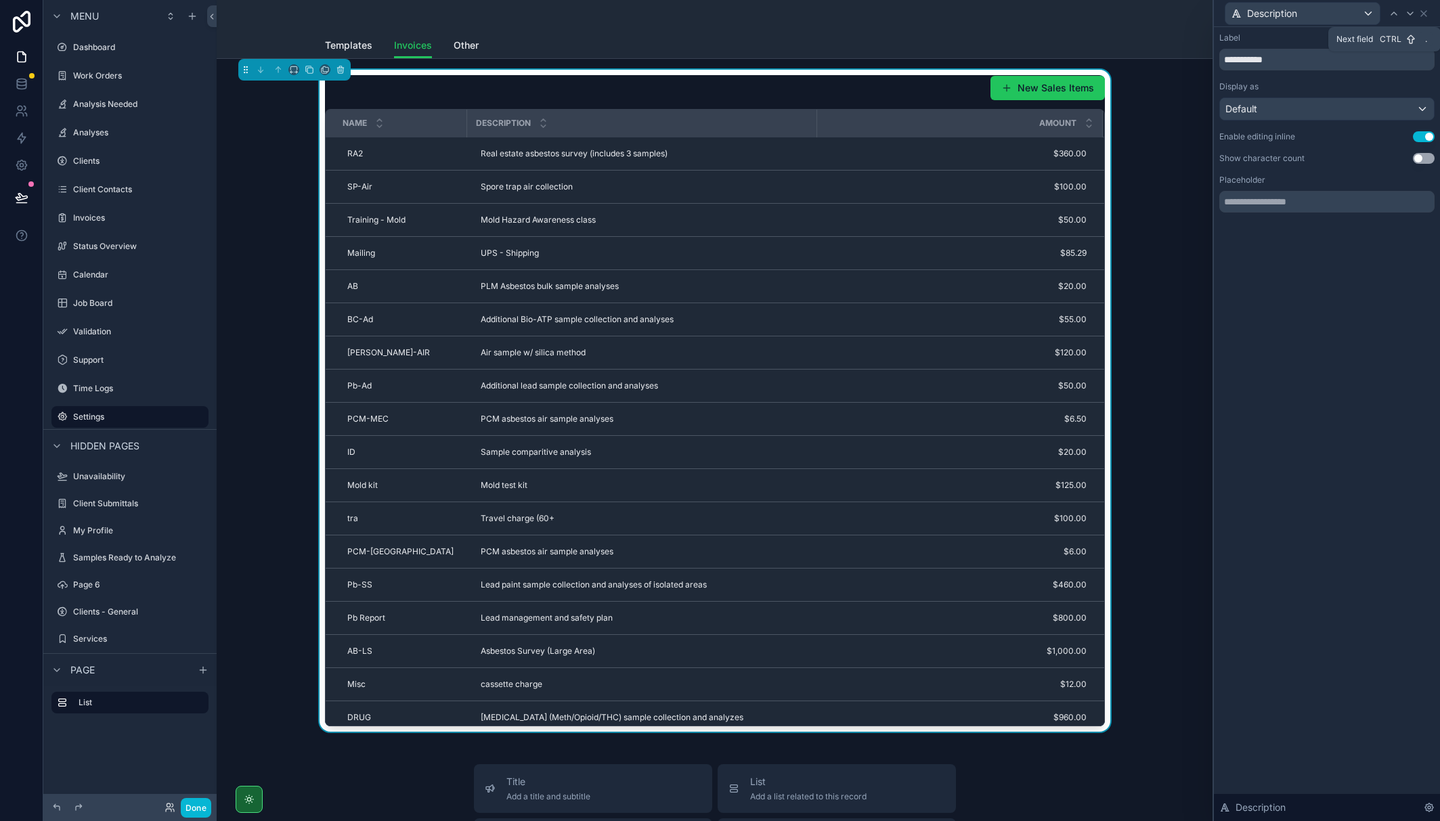
click at [903, 11] on icon at bounding box center [1410, 13] width 11 height 11
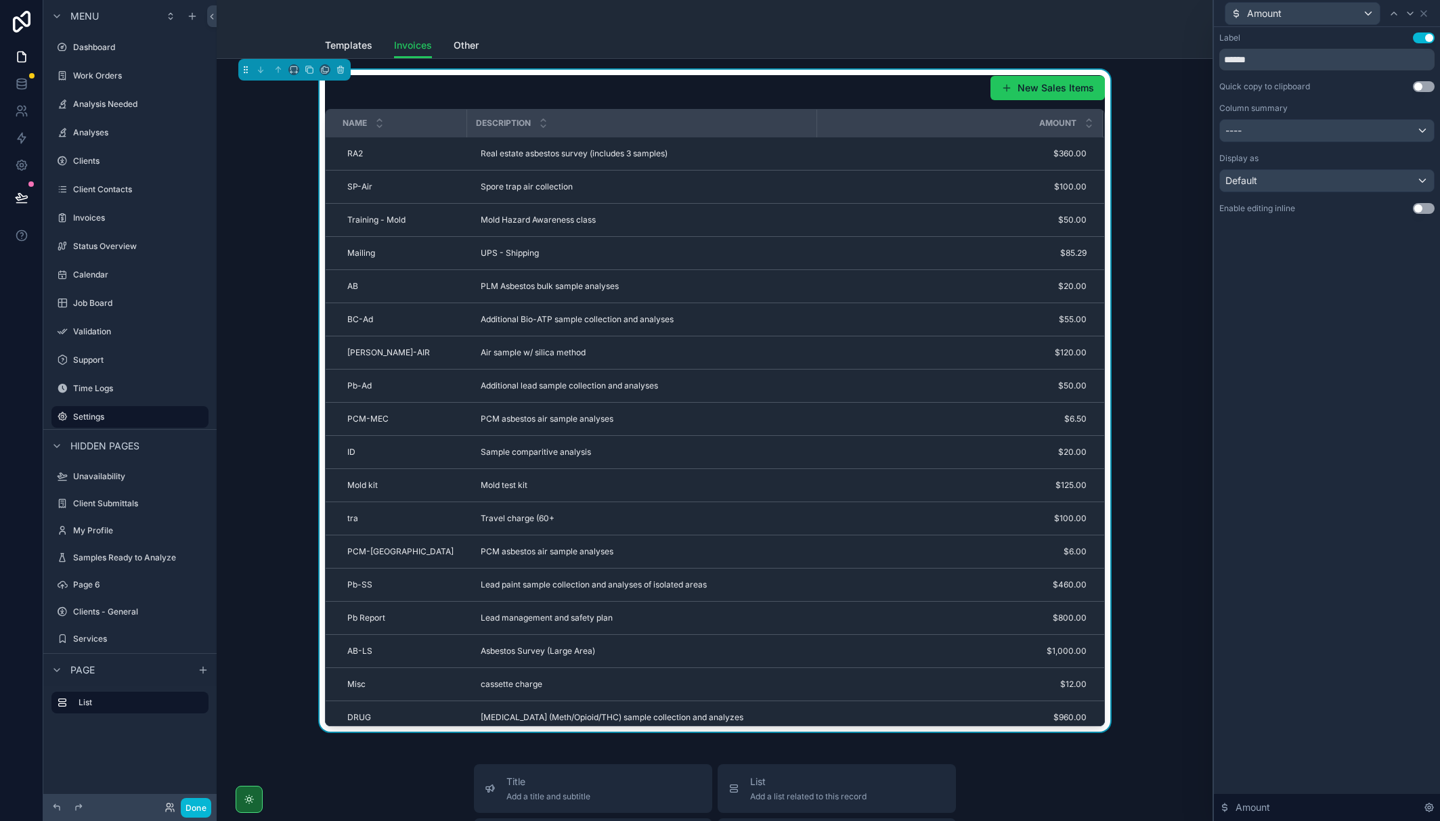
click at [903, 208] on button "Use setting" at bounding box center [1424, 208] width 22 height 11
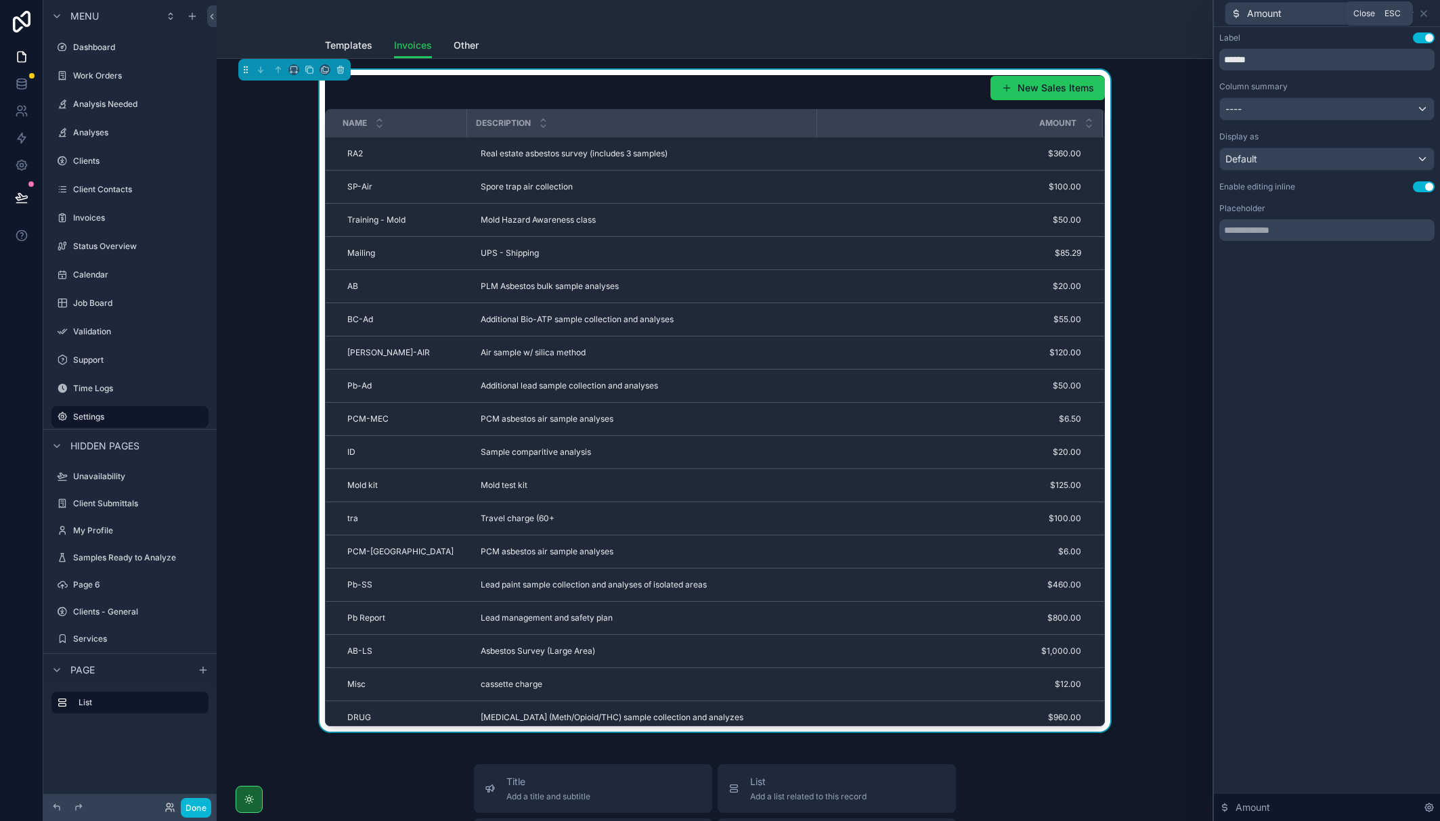
click at [903, 11] on icon at bounding box center [1424, 13] width 11 height 11
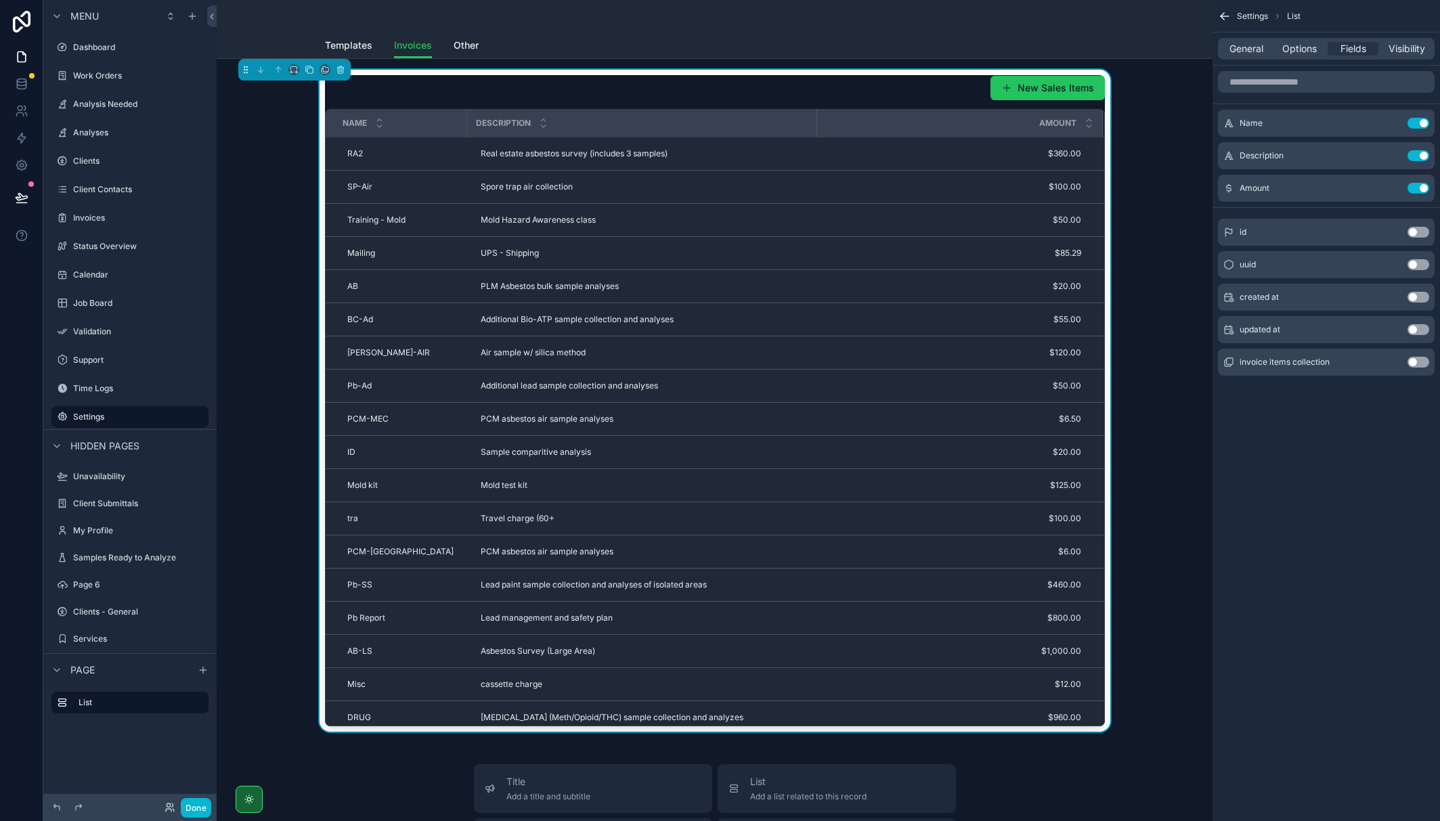
click at [903, 92] on button "New Sales Items" at bounding box center [1048, 88] width 114 height 24
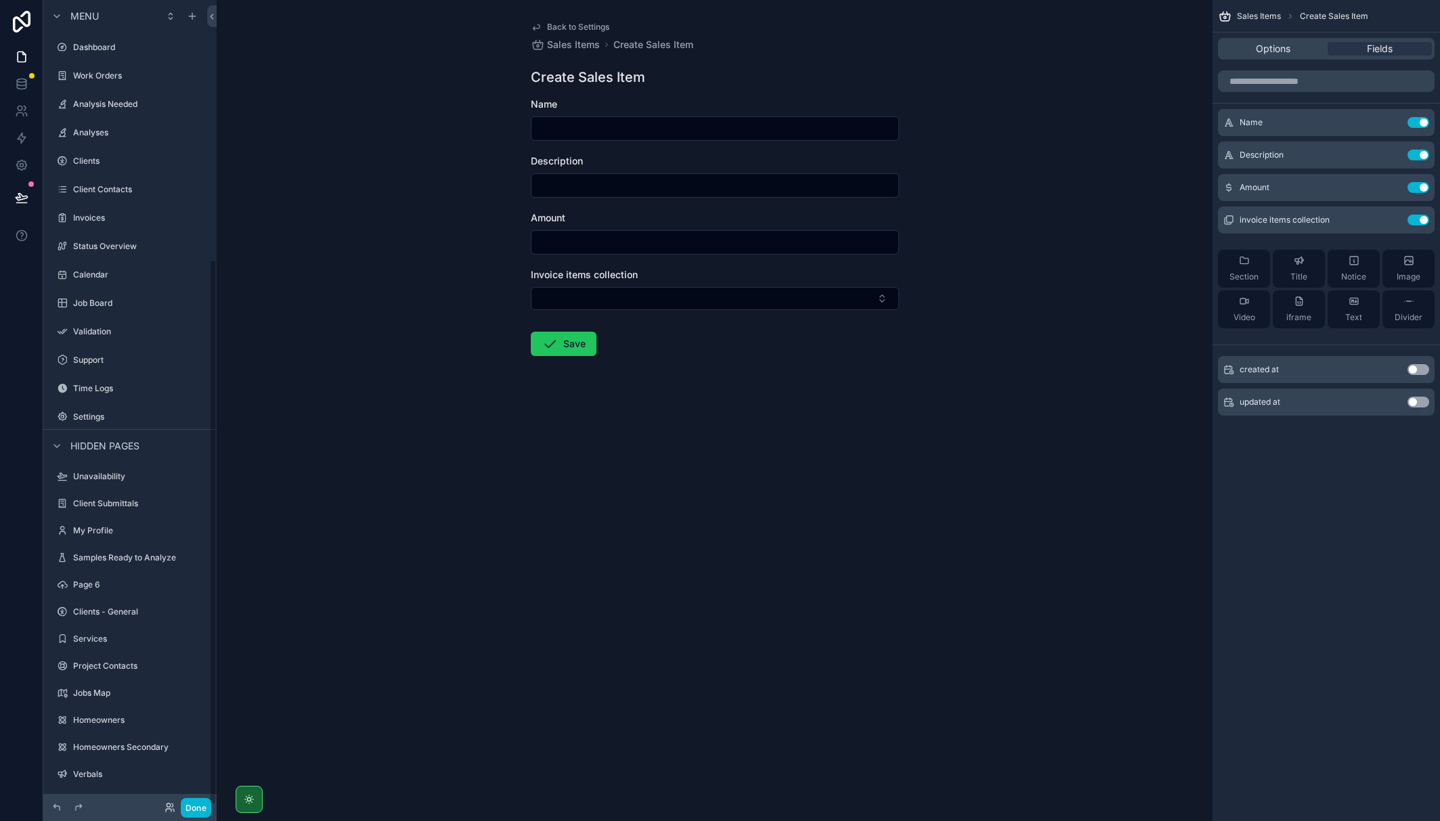
scroll to position [381, 0]
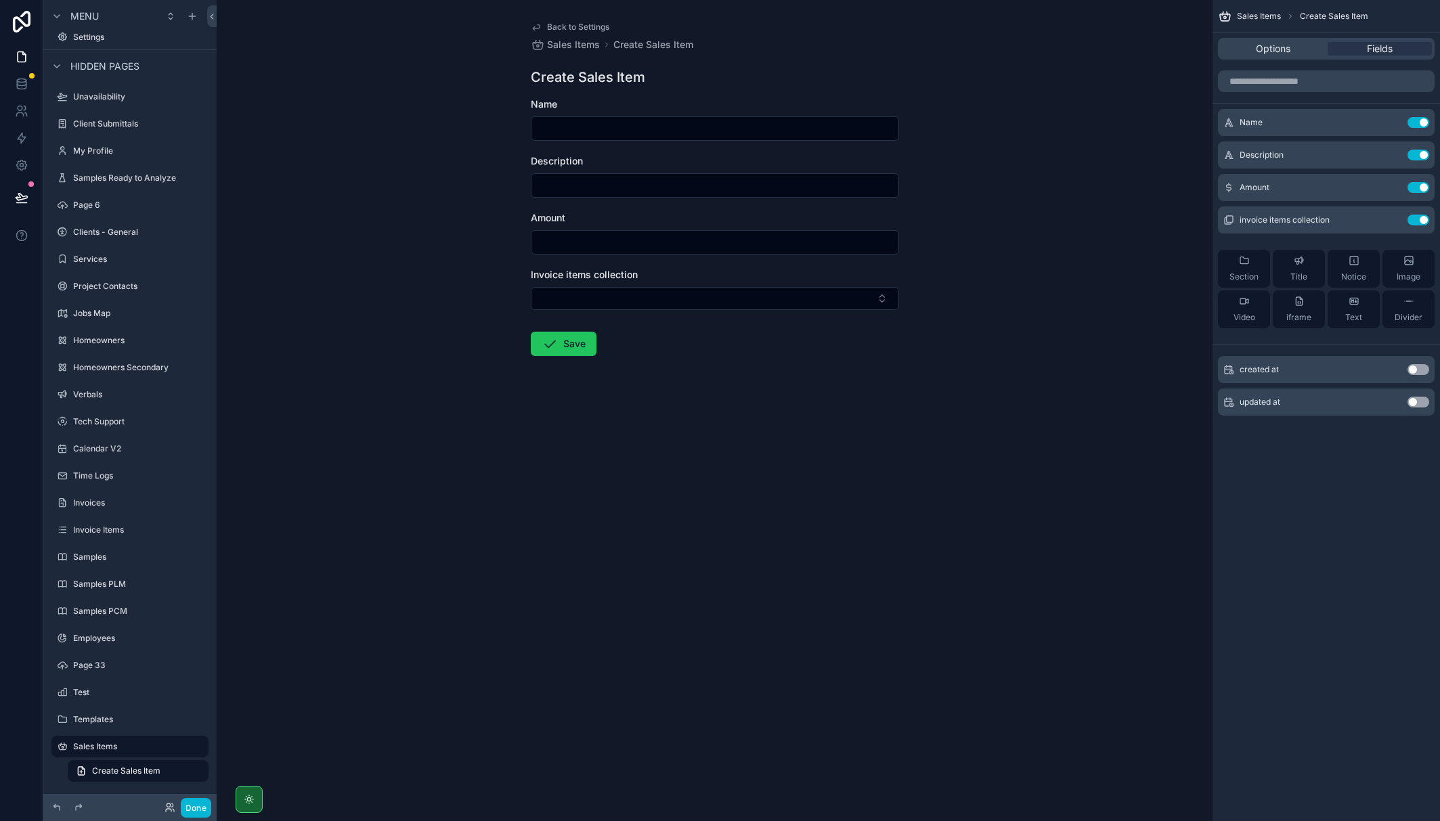
click at [903, 221] on button "Use setting" at bounding box center [1419, 220] width 22 height 11
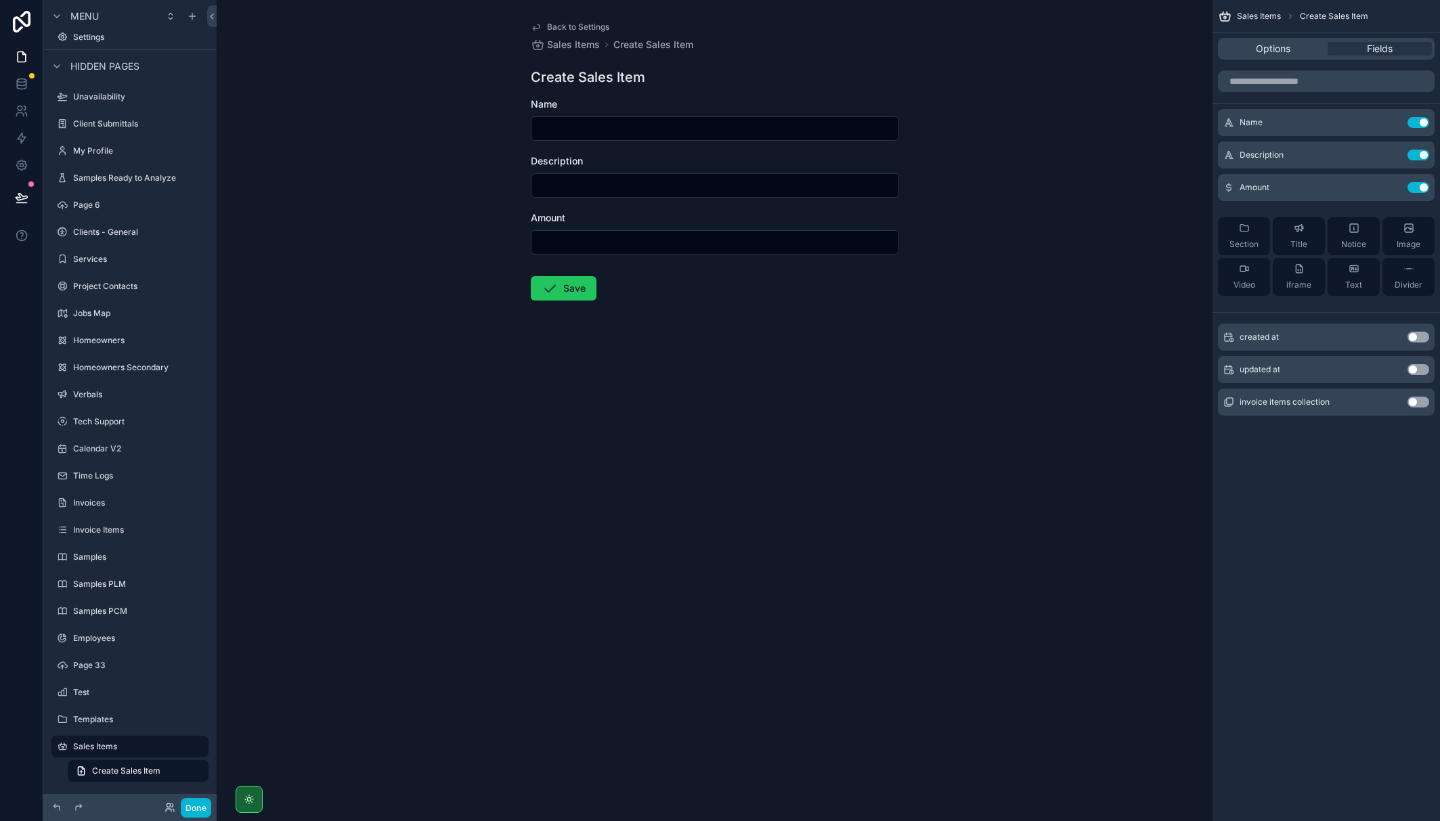
click at [903, 402] on div "Back to Settings Sales Items Create Sales Item Create Sales Item Name Descripti…" at bounding box center [715, 410] width 996 height 821
click at [547, 24] on span "Back to Settings" at bounding box center [578, 27] width 62 height 11
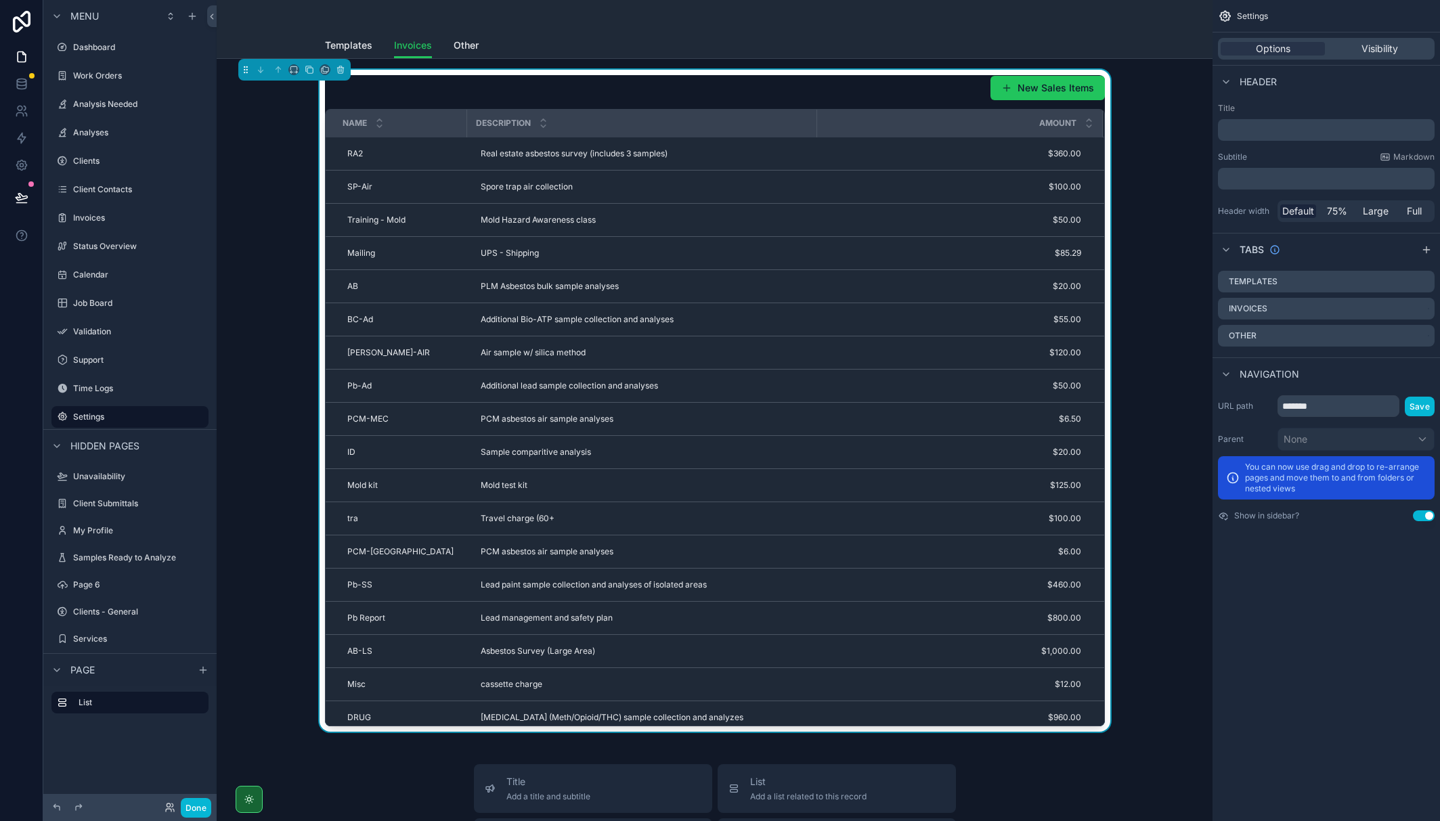
click at [644, 98] on div "New Sales Items" at bounding box center [715, 88] width 780 height 26
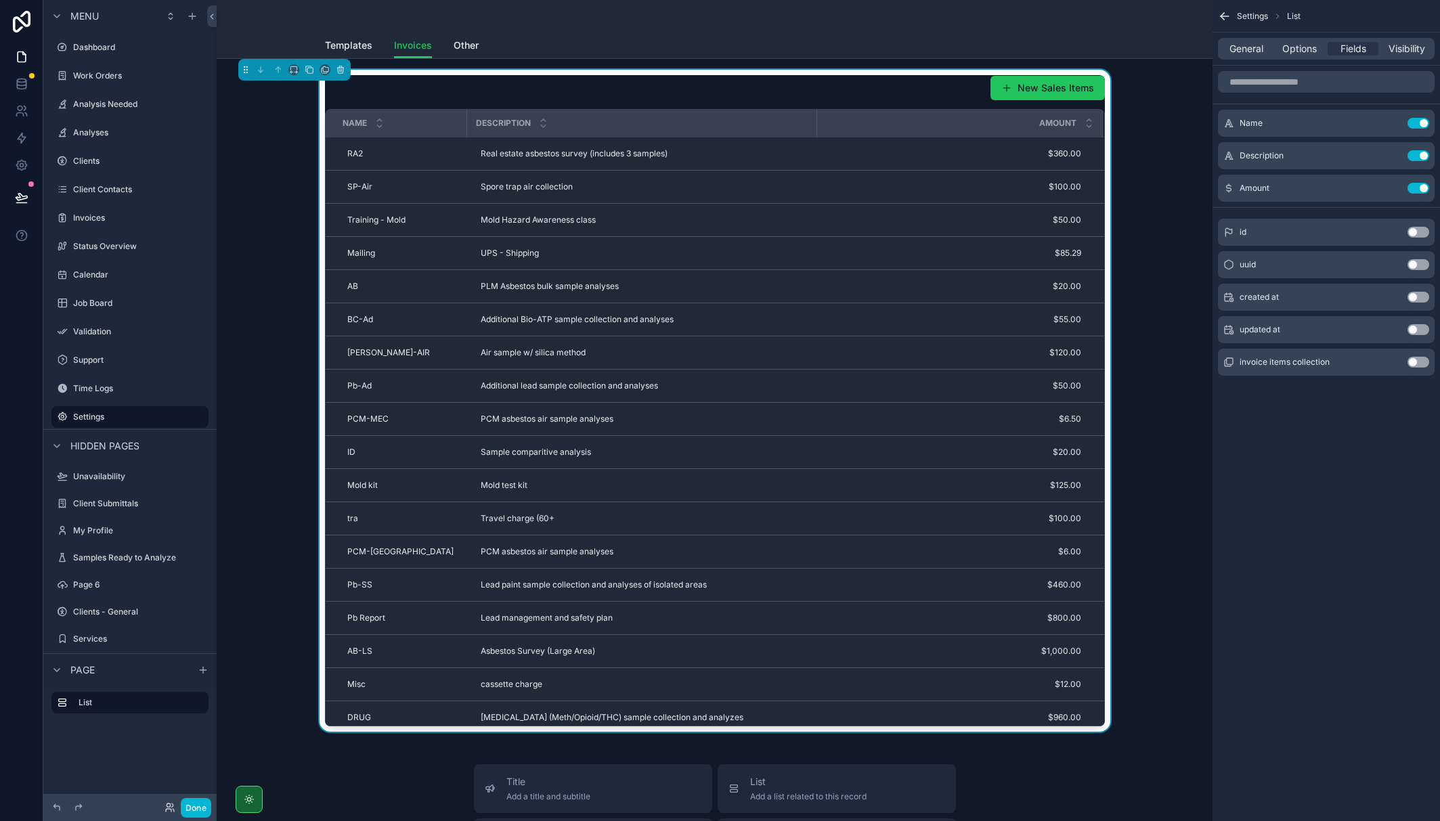
click at [903, 54] on span "Options" at bounding box center [1299, 49] width 35 height 14
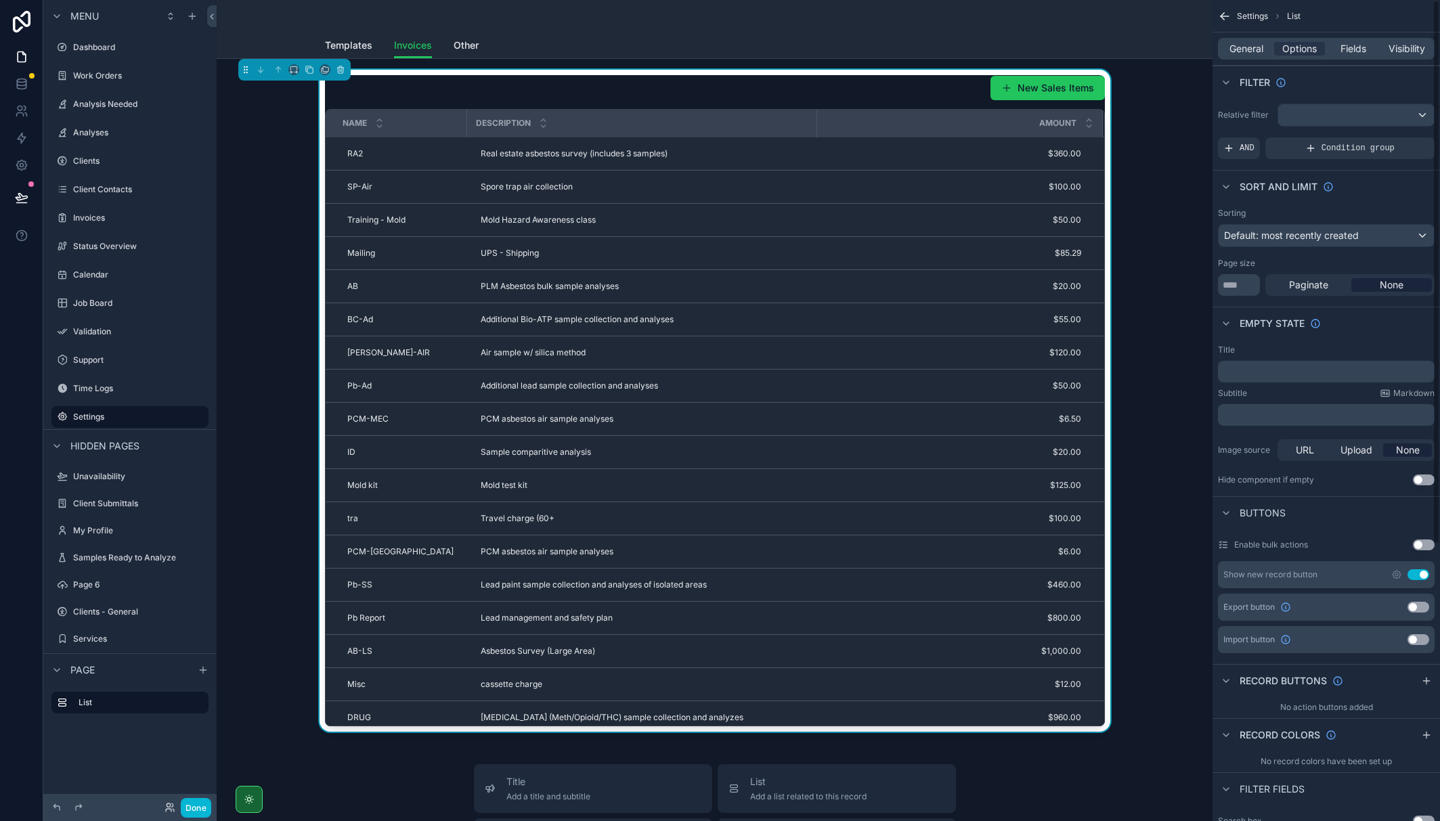
scroll to position [68, 0]
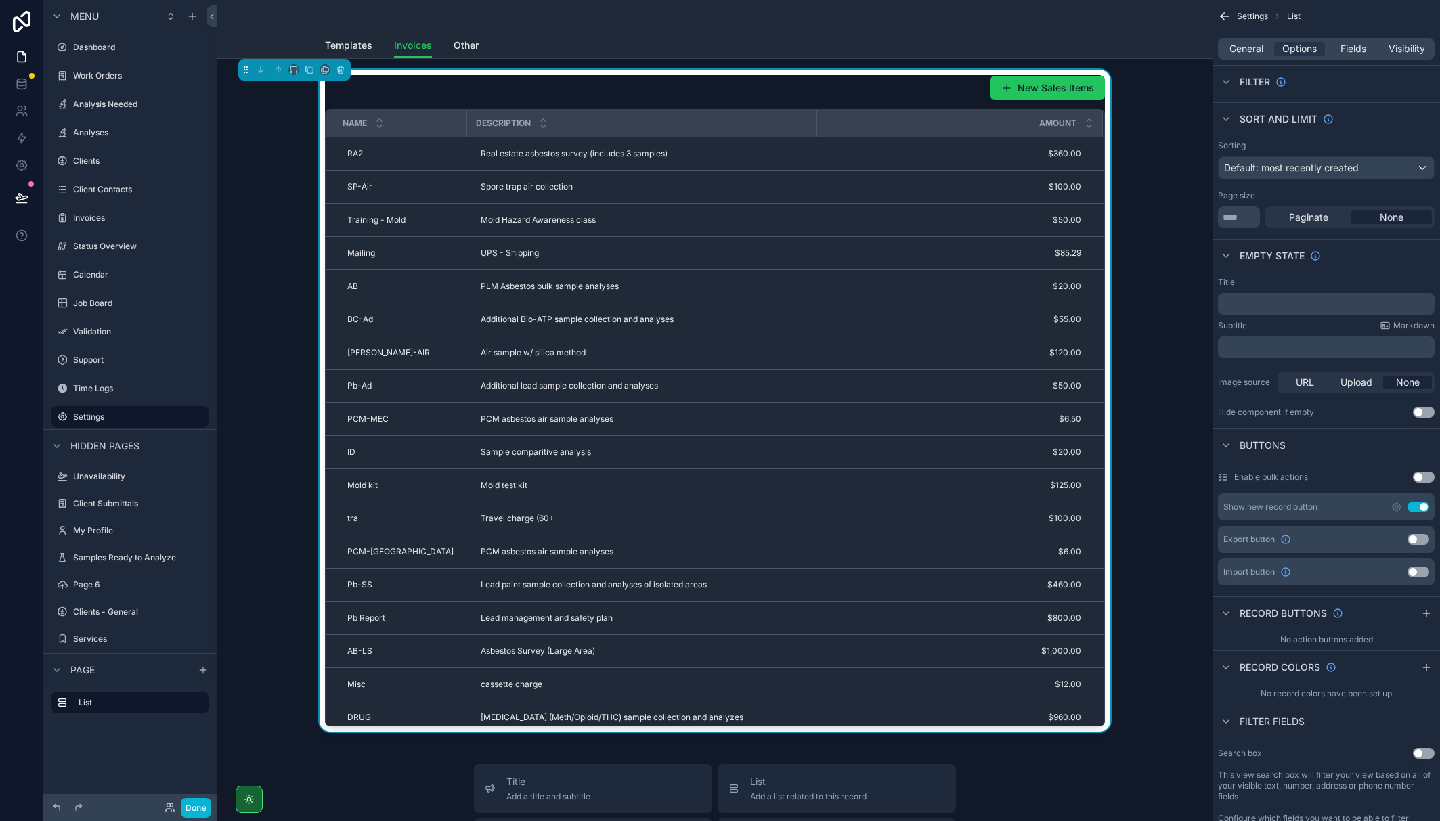
click at [903, 599] on button "Use setting" at bounding box center [1424, 753] width 22 height 11
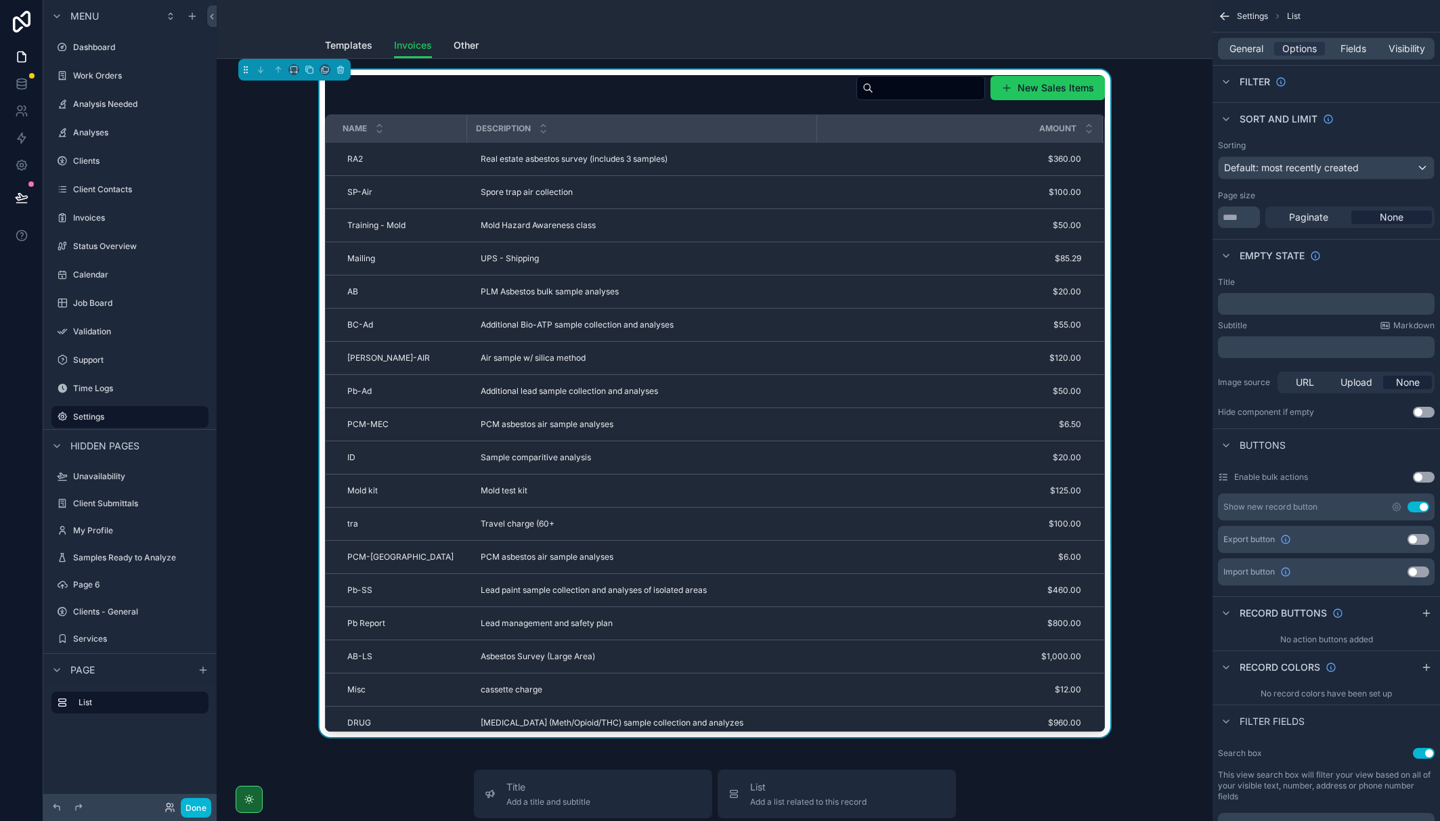
click at [276, 471] on div "New Sales Items Name Description Amount RA2 RA2 Real estate asbestos survey (in…" at bounding box center [715, 404] width 974 height 668
click at [9, 194] on button at bounding box center [22, 198] width 30 height 38
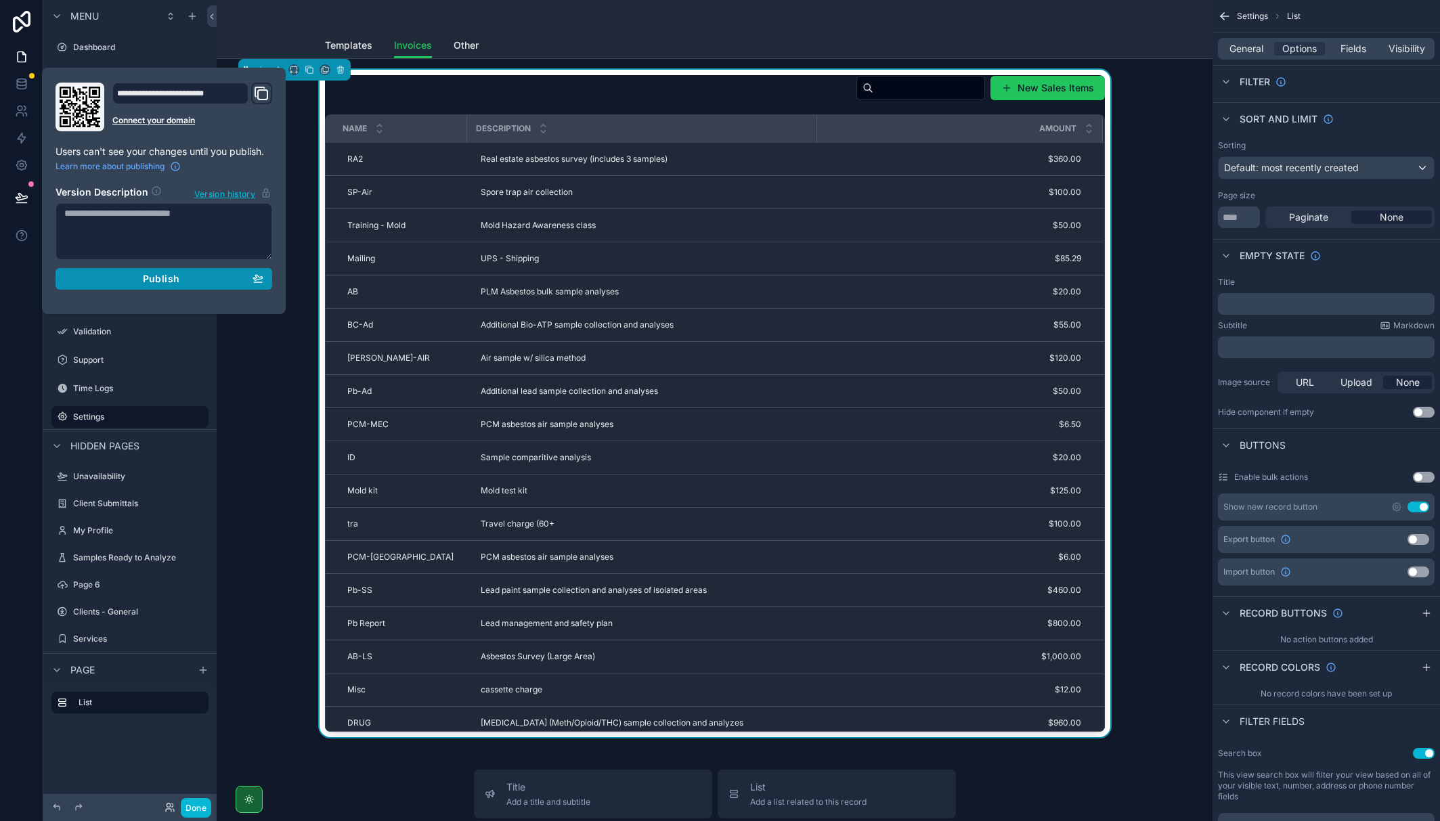
click at [88, 278] on div "Publish" at bounding box center [163, 279] width 199 height 12
